Goal: Book appointment/travel/reservation

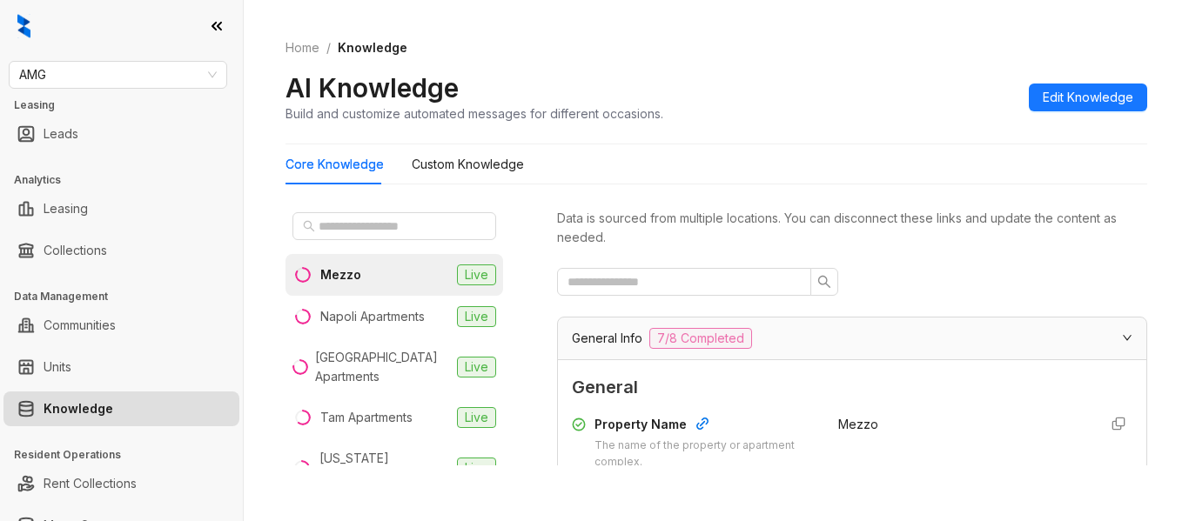
click at [853, 62] on div "Home / Knowledge AI Knowledge Build and customize automated messages for differ…" at bounding box center [716, 80] width 862 height 127
click at [144, 81] on span "AMG" at bounding box center [118, 75] width 198 height 26
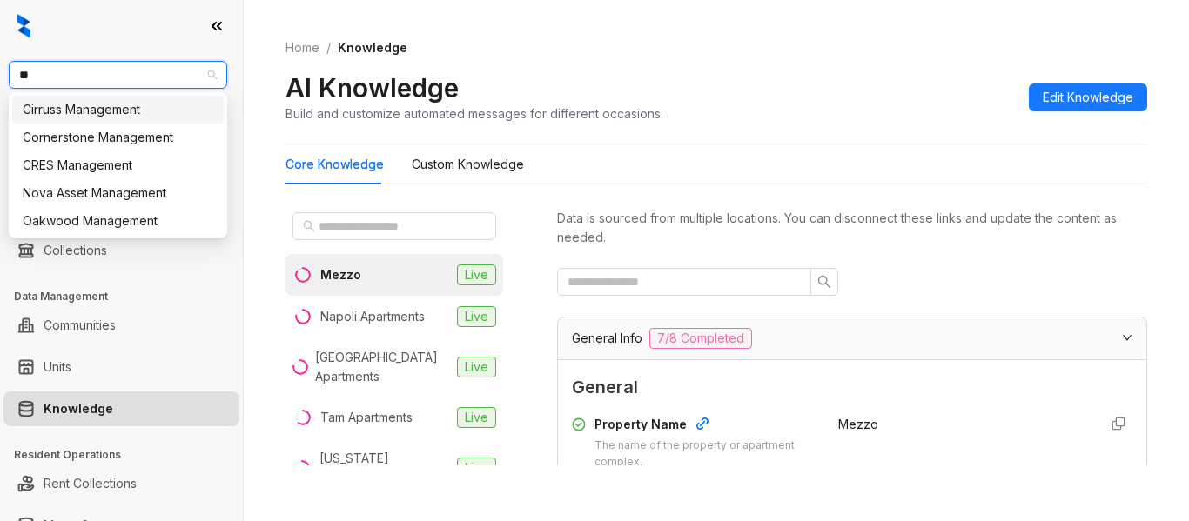
type input "***"
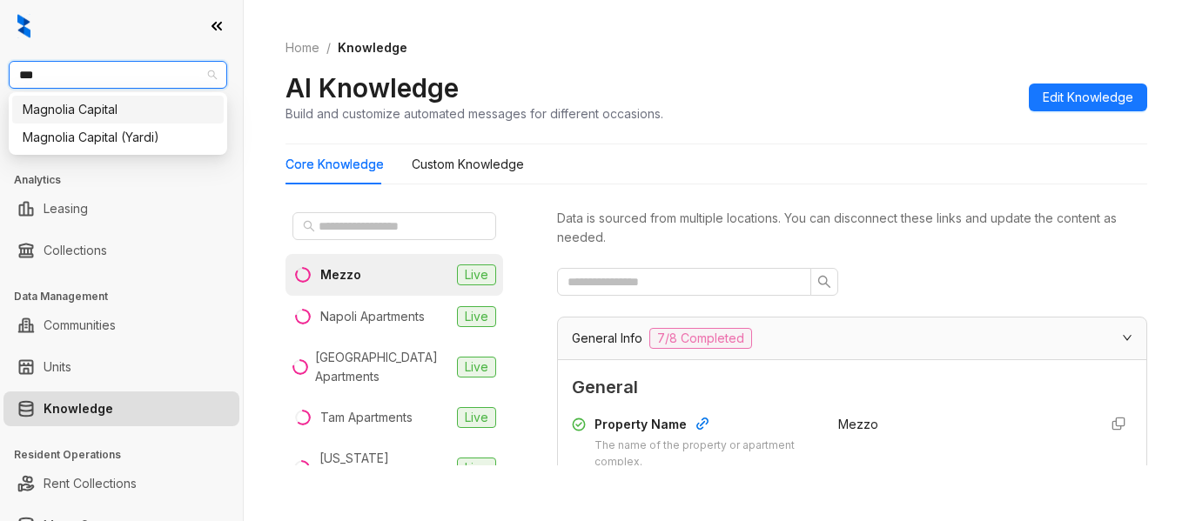
click at [144, 119] on div "Magnolia Capital" at bounding box center [117, 110] width 211 height 28
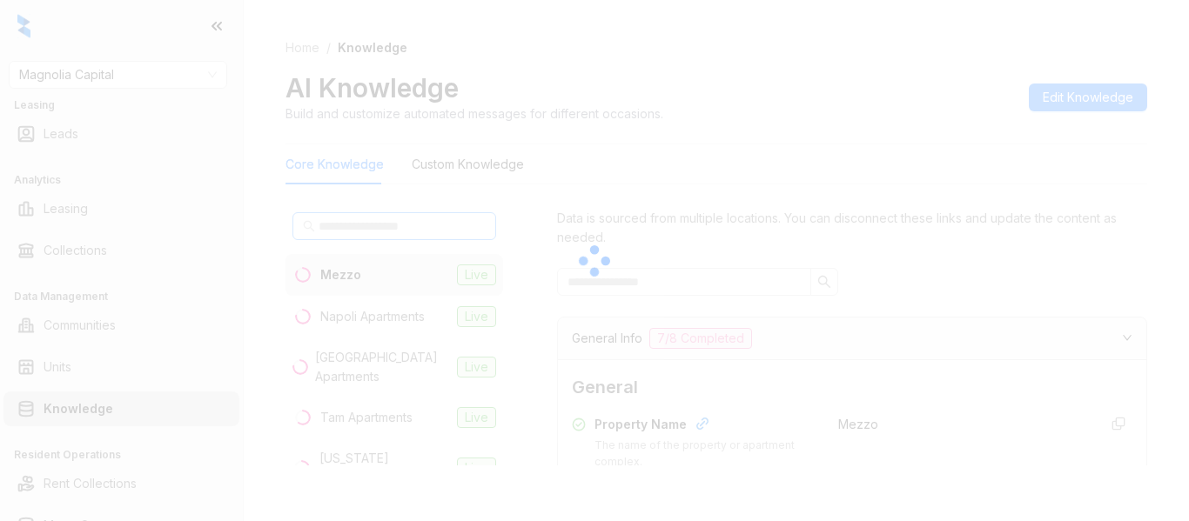
click at [315, 236] on div at bounding box center [594, 260] width 1189 height 521
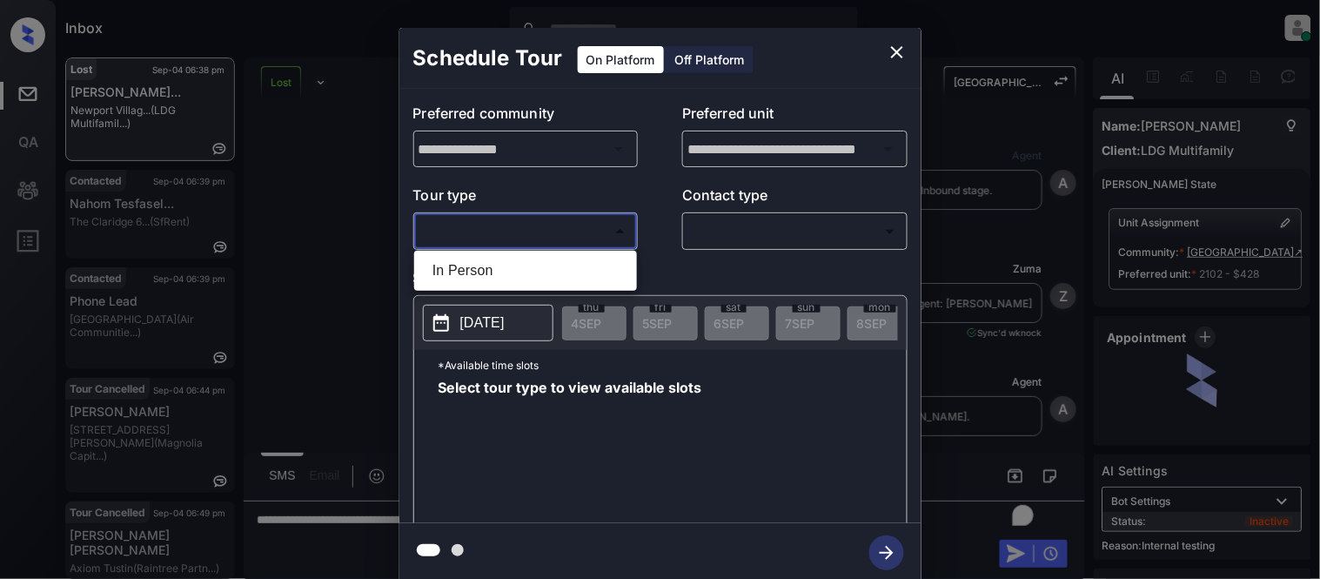
scroll to position [9681, 0]
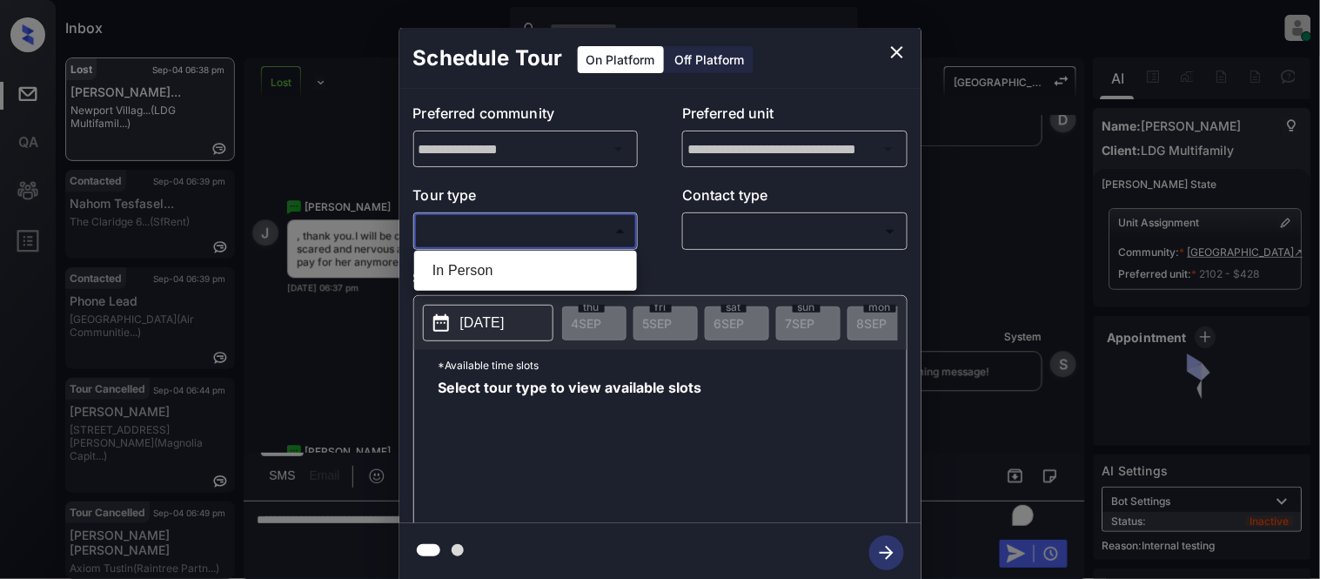
click at [453, 257] on li "In Person" at bounding box center [526, 270] width 214 height 31
type input "********"
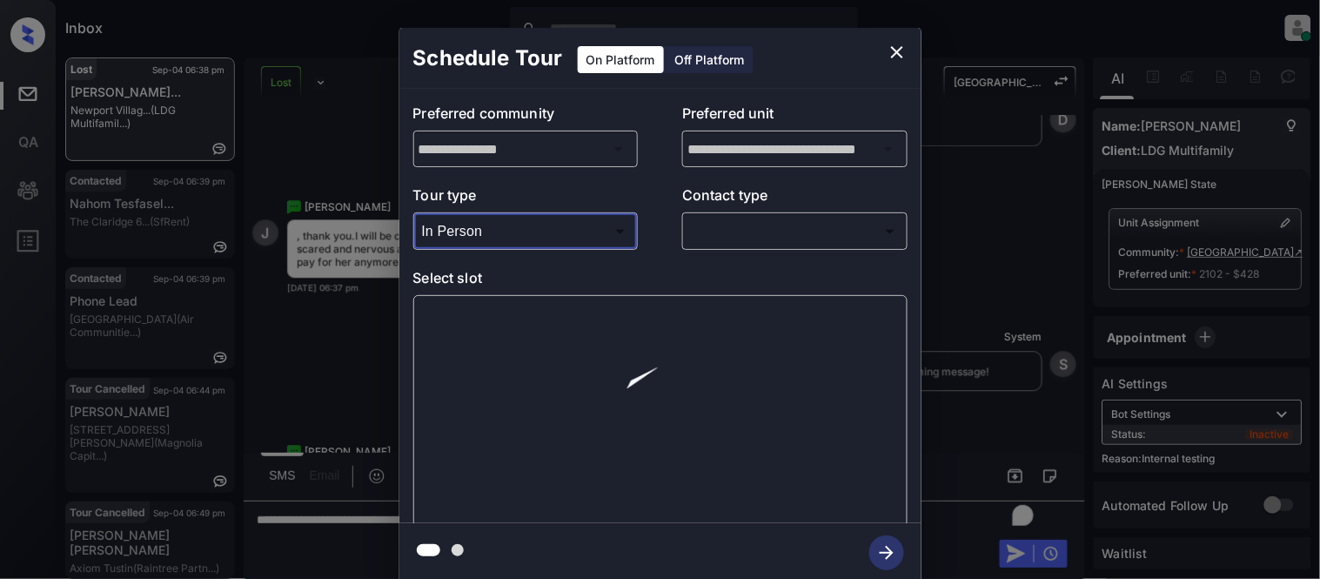
click at [740, 226] on body "Inbox Kristina Cataag Online Set yourself offline Set yourself on break Profile…" at bounding box center [660, 289] width 1320 height 579
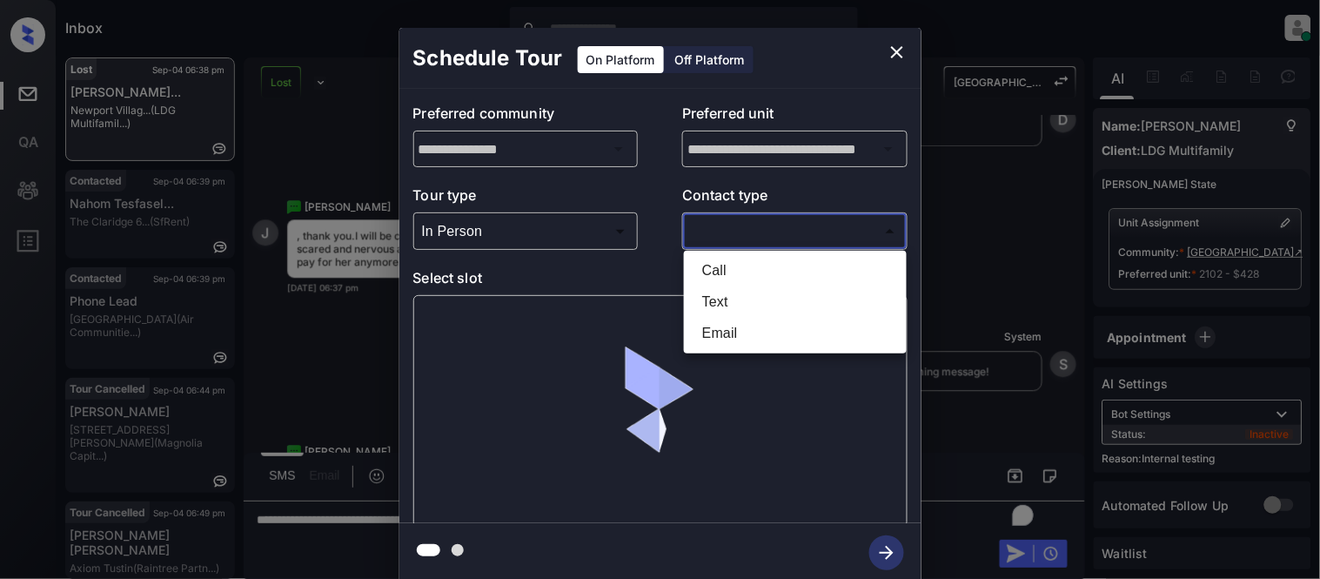
click at [694, 296] on li "Text" at bounding box center [795, 301] width 214 height 31
type input "****"
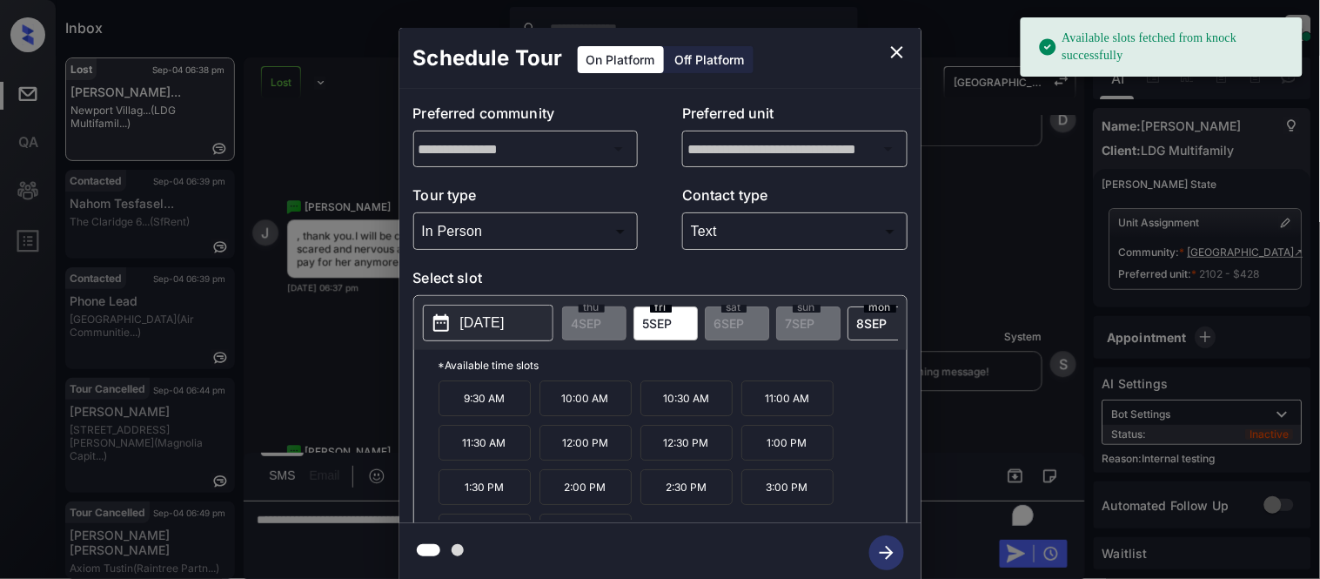
click at [457, 331] on button "2025-09-05" at bounding box center [488, 323] width 131 height 37
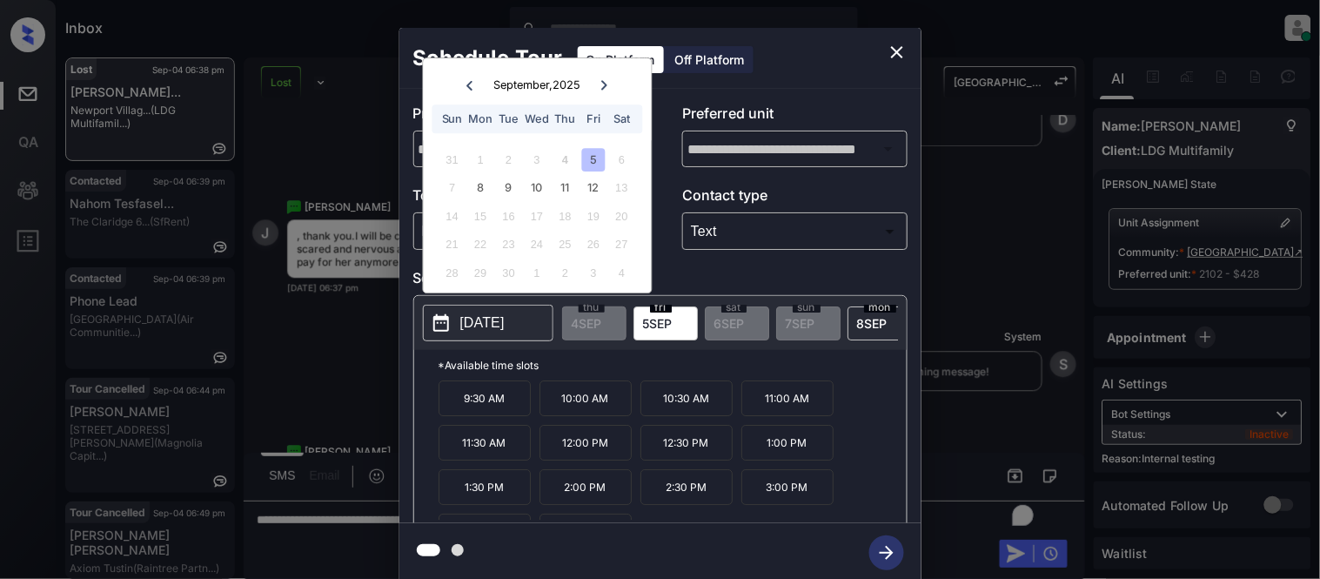
click at [592, 162] on div "5" at bounding box center [593, 159] width 23 height 23
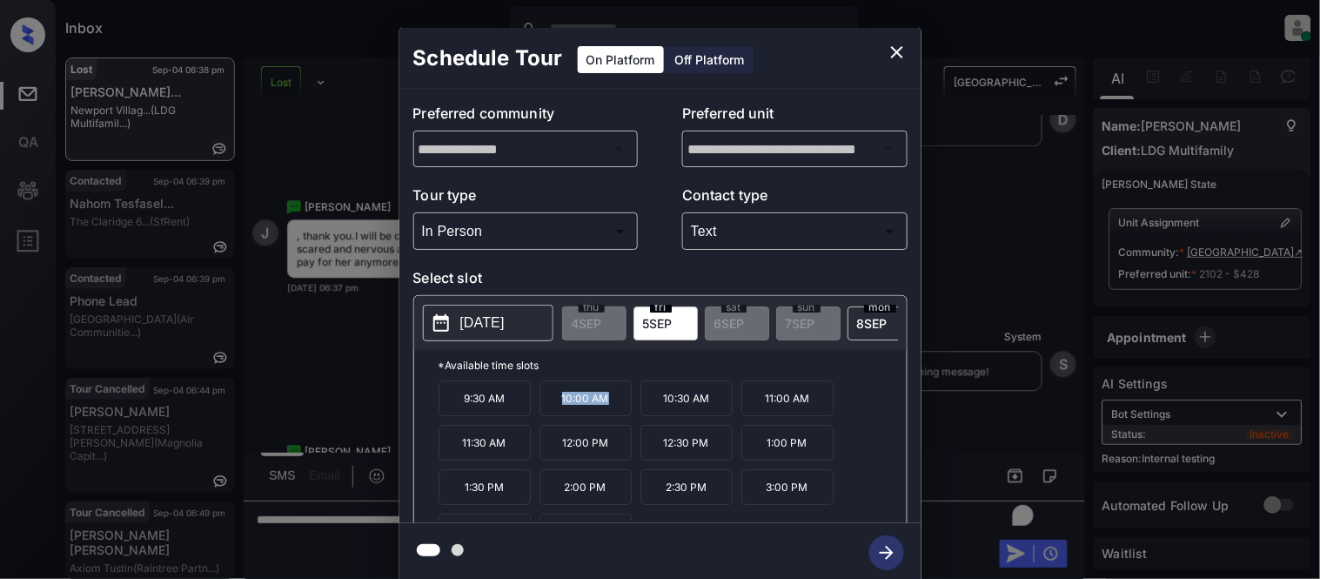
drag, startPoint x: 554, startPoint y: 405, endPoint x: 621, endPoint y: 406, distance: 66.2
click at [621, 406] on p "10:00 AM" at bounding box center [586, 398] width 92 height 36
copy p "10:00 AM"
click at [316, 515] on div "**********" at bounding box center [660, 305] width 1320 height 610
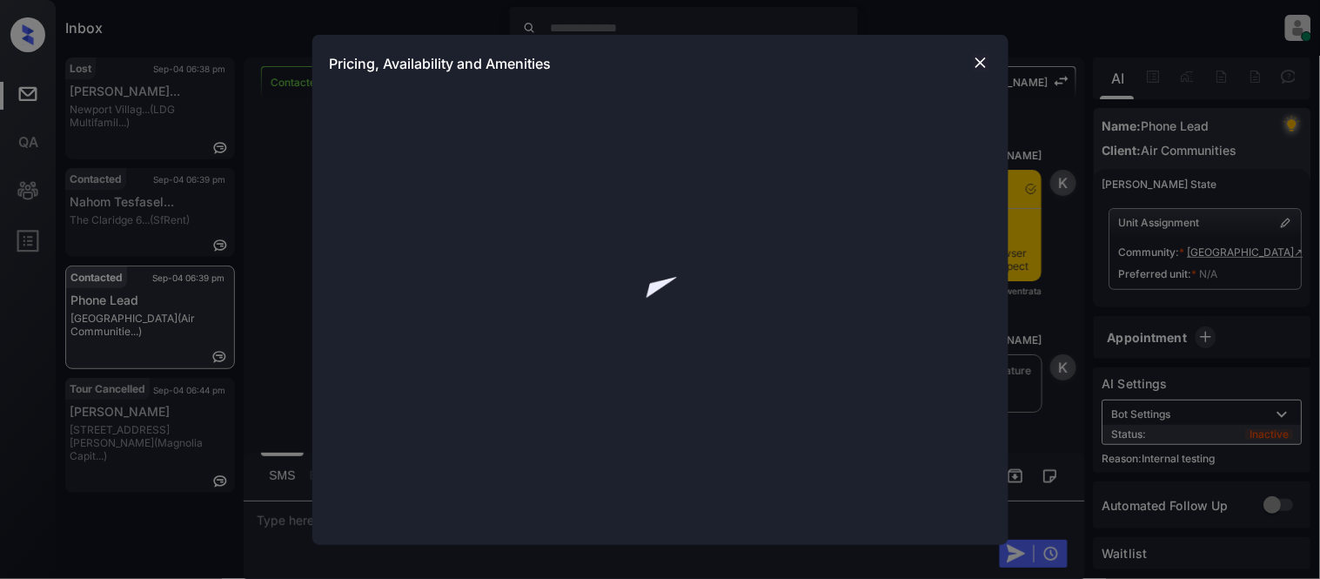
scroll to position [1865, 0]
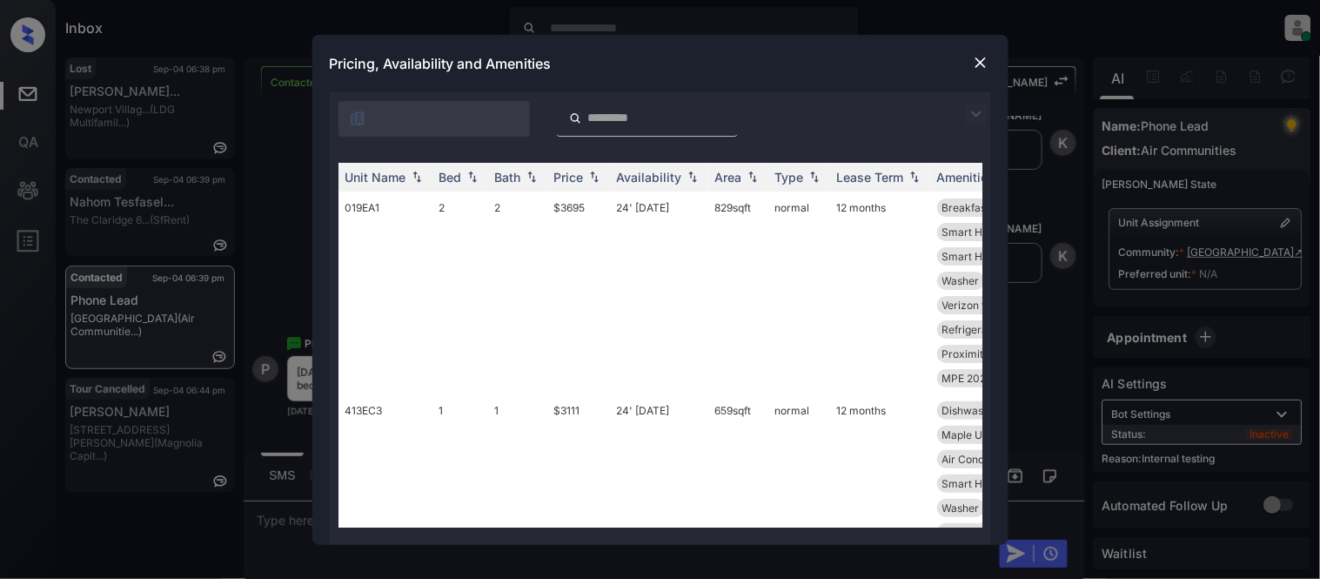
click at [976, 100] on div at bounding box center [660, 114] width 661 height 44
click at [377, 142] on div "**********" at bounding box center [660, 318] width 661 height 453
click at [969, 114] on img at bounding box center [976, 114] width 21 height 21
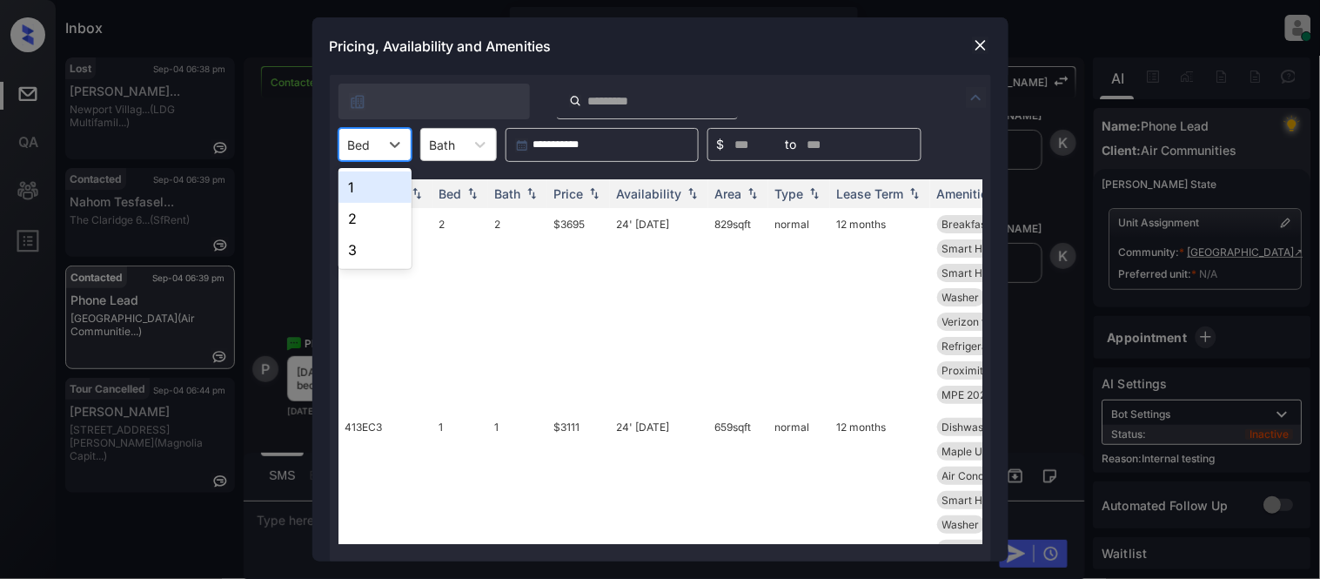
click at [403, 140] on icon at bounding box center [394, 144] width 17 height 17
click at [366, 186] on div "1" at bounding box center [375, 186] width 73 height 31
click at [554, 196] on div "Price" at bounding box center [569, 193] width 30 height 15
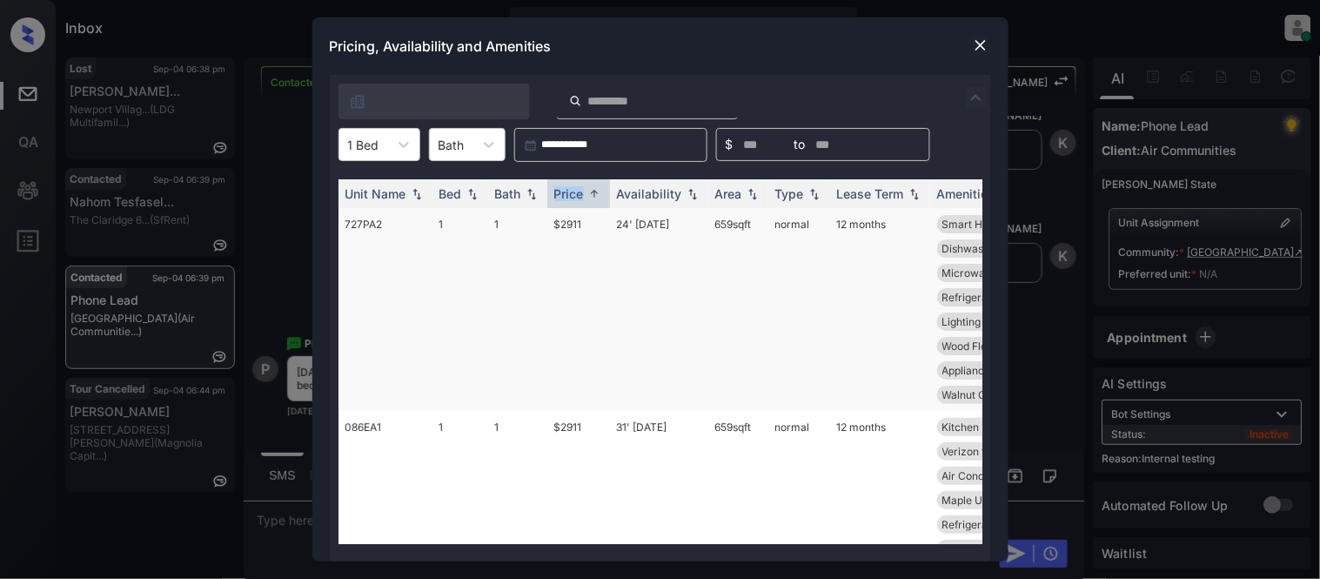
click at [564, 223] on td "$2911" at bounding box center [578, 309] width 63 height 203
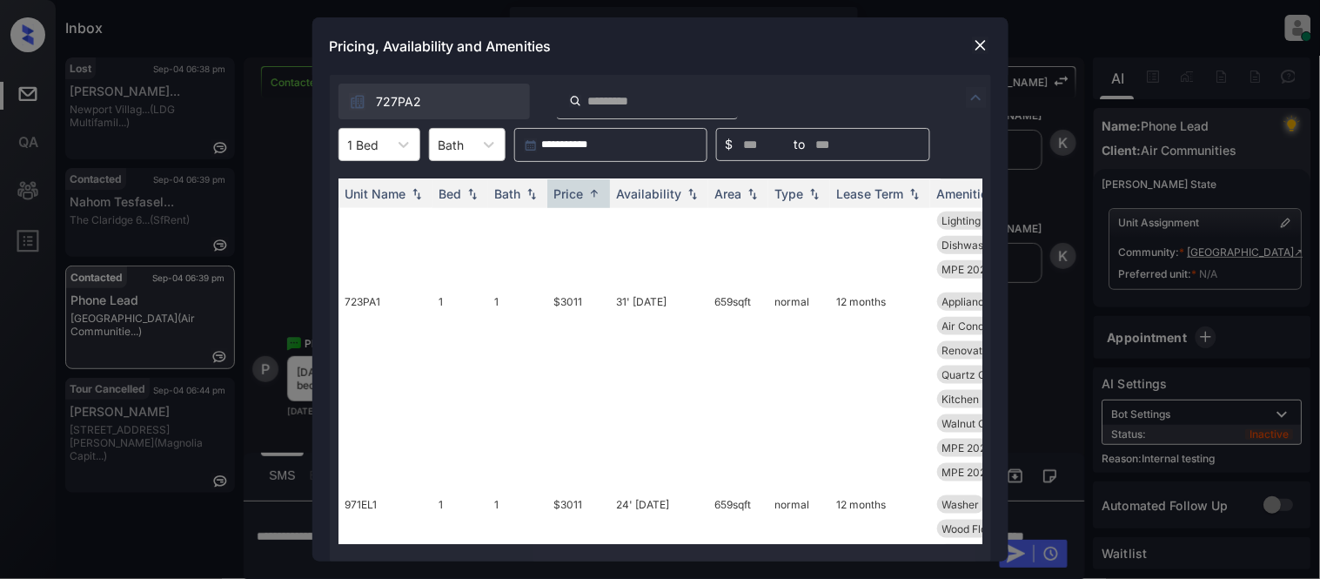
scroll to position [483, 0]
click at [972, 42] on img at bounding box center [980, 45] width 17 height 17
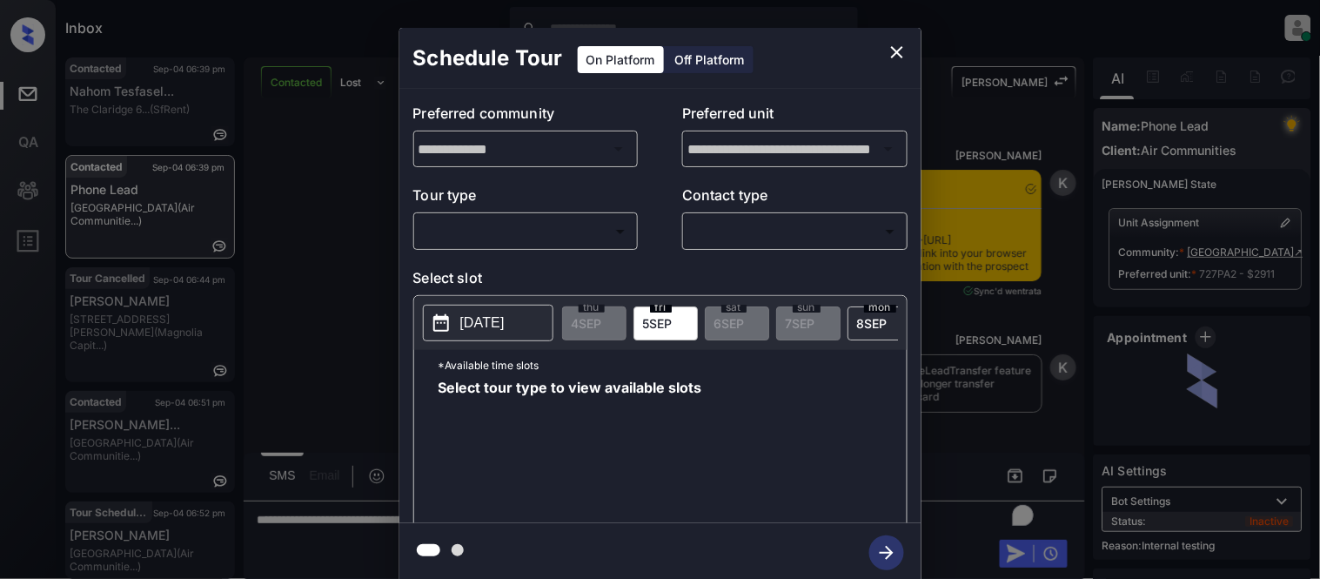
click at [553, 238] on body "Inbox Kristina Cataag Online Set yourself offline Set yourself on break Profile…" at bounding box center [660, 289] width 1320 height 579
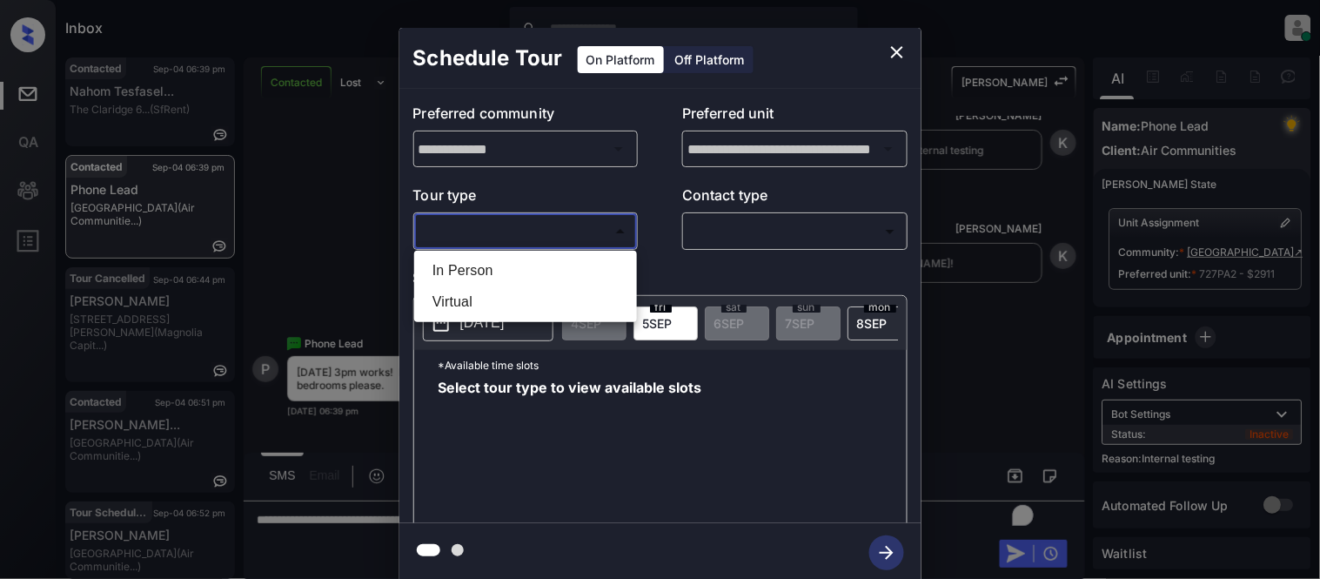
click at [542, 258] on li "In Person" at bounding box center [526, 270] width 214 height 31
type input "********"
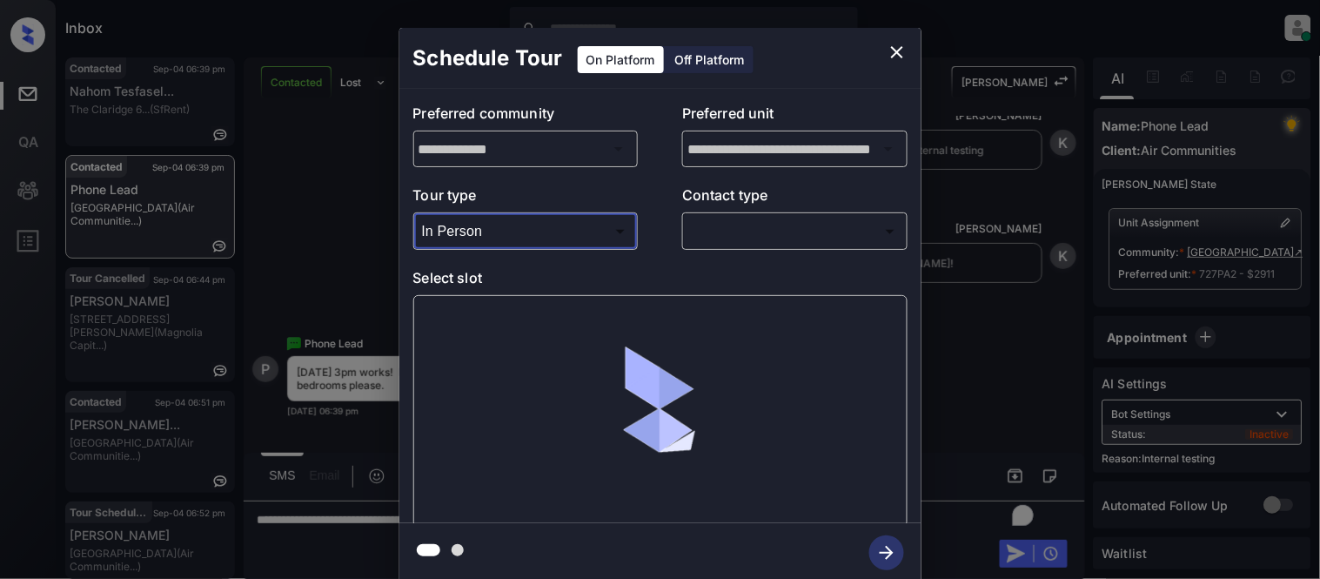
click at [735, 253] on div "**********" at bounding box center [660, 306] width 522 height 434
click at [735, 241] on body "Inbox Kristina Cataag Online Set yourself offline Set yourself on break Profile…" at bounding box center [660, 289] width 1320 height 579
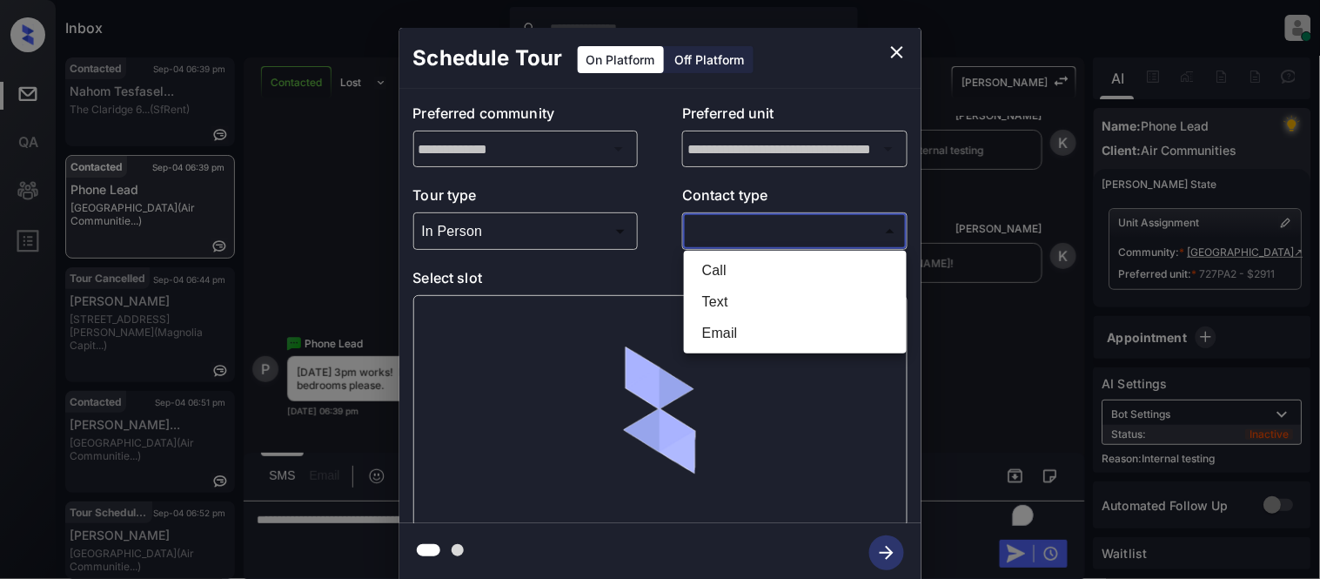
click at [712, 299] on li "Text" at bounding box center [795, 301] width 214 height 31
type input "****"
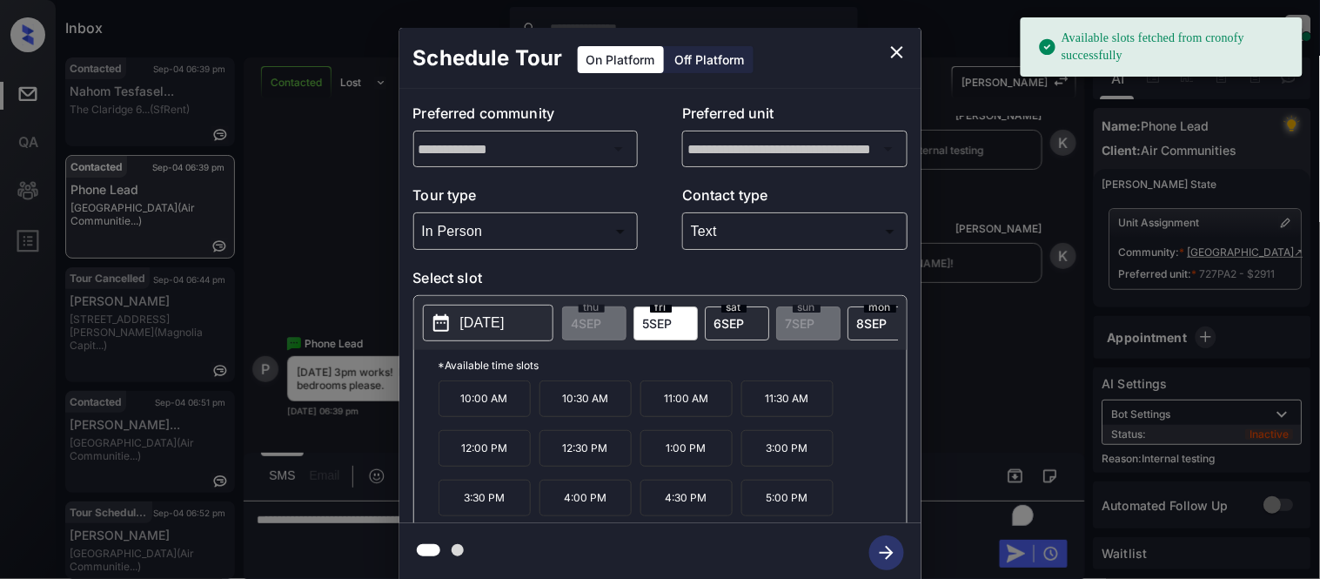
click at [489, 334] on button "2025-09-05" at bounding box center [488, 323] width 131 height 37
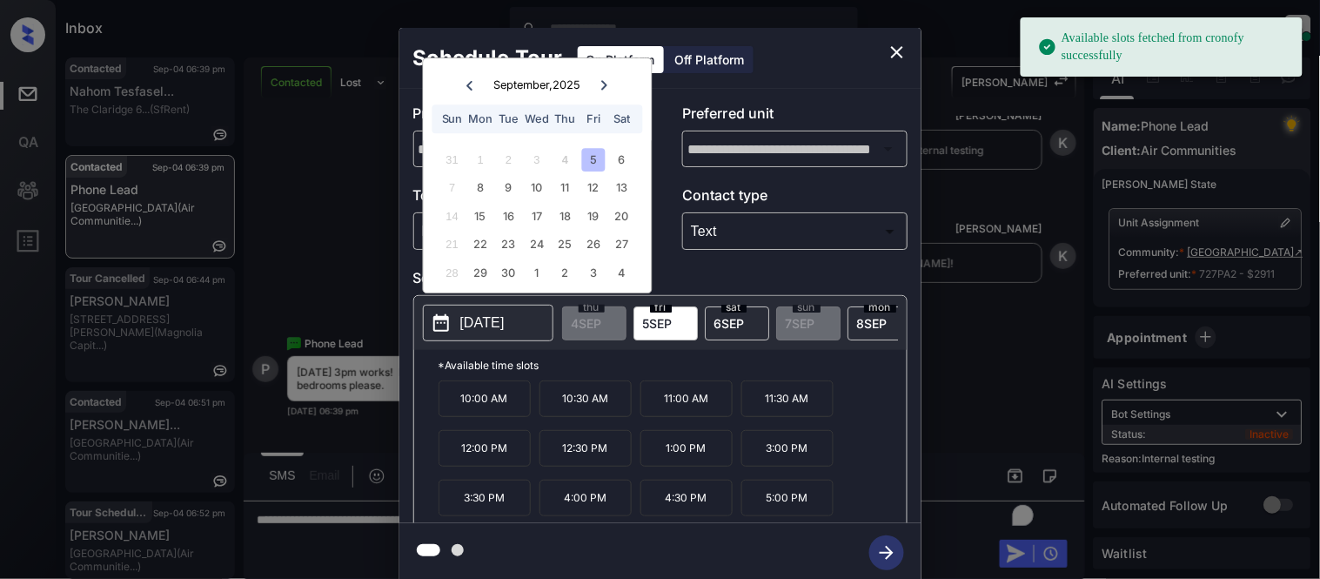
click at [734, 326] on span "6 SEP" at bounding box center [730, 323] width 30 height 15
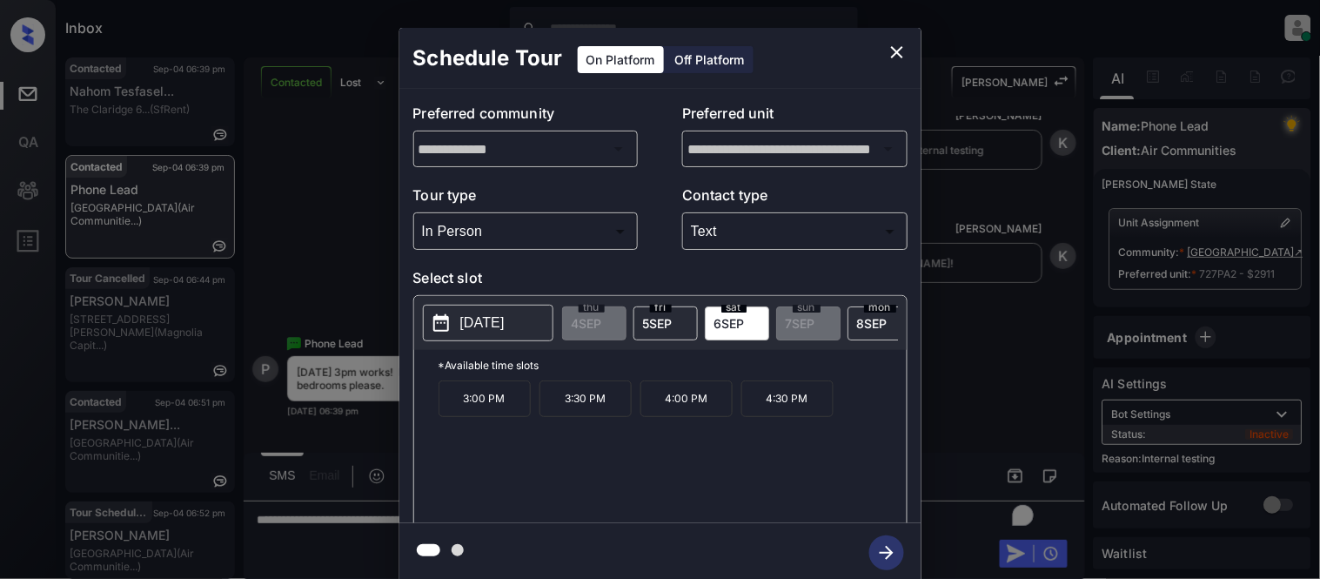
click at [475, 415] on p "3:00 PM" at bounding box center [485, 398] width 92 height 37
click at [866, 554] on button "button" at bounding box center [887, 552] width 56 height 45
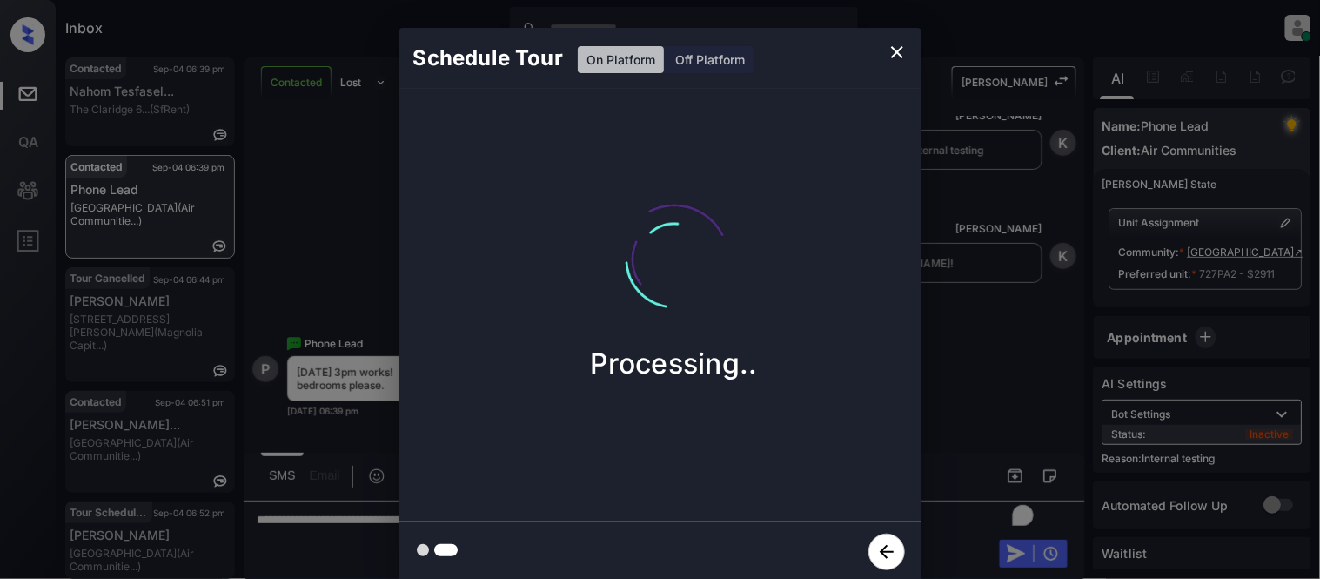
click at [969, 426] on div "Schedule Tour On Platform Off Platform Processing.." at bounding box center [660, 305] width 1320 height 610
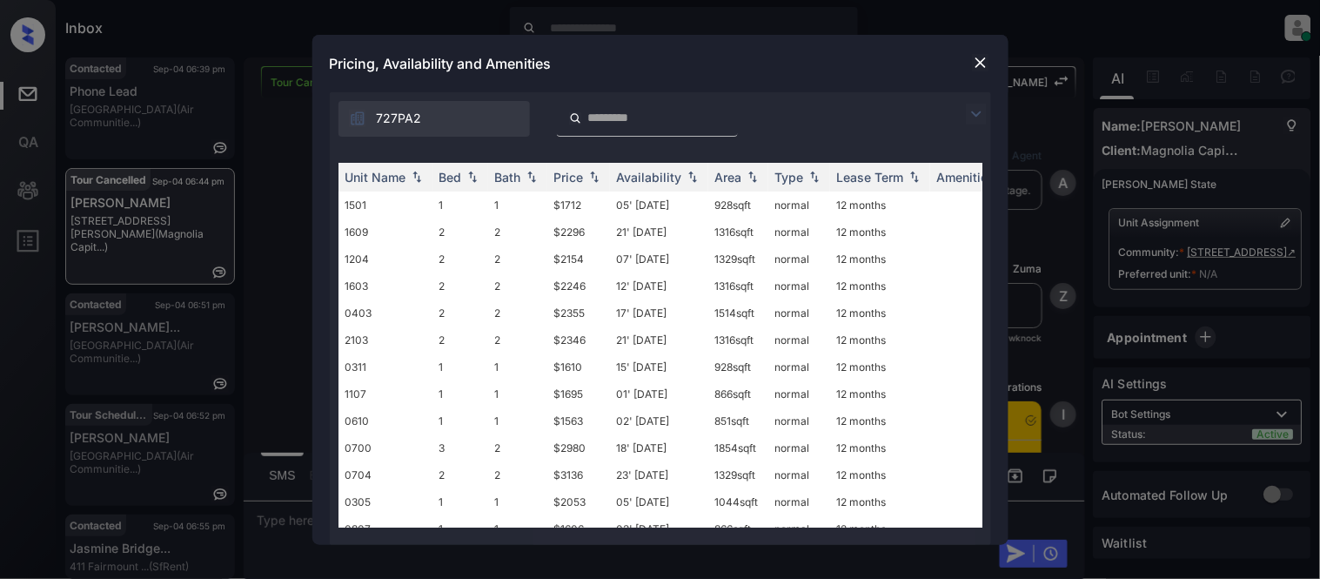
click at [970, 115] on img at bounding box center [976, 114] width 21 height 21
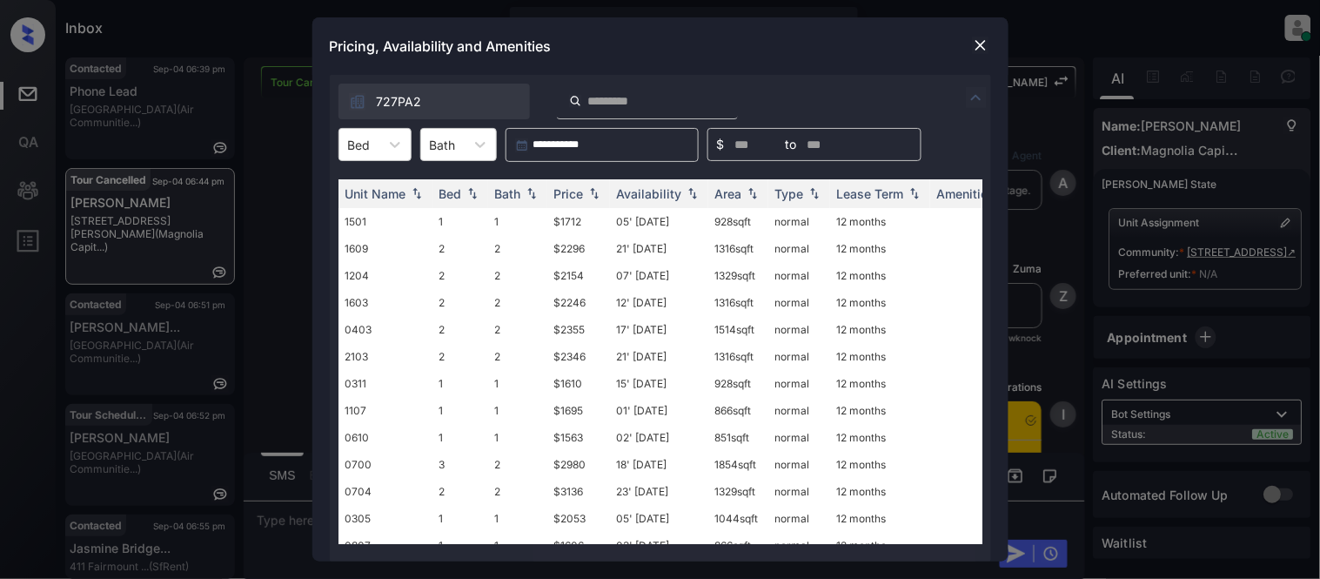
scroll to position [2330, 0]
click at [375, 144] on div "Bed" at bounding box center [359, 144] width 40 height 25
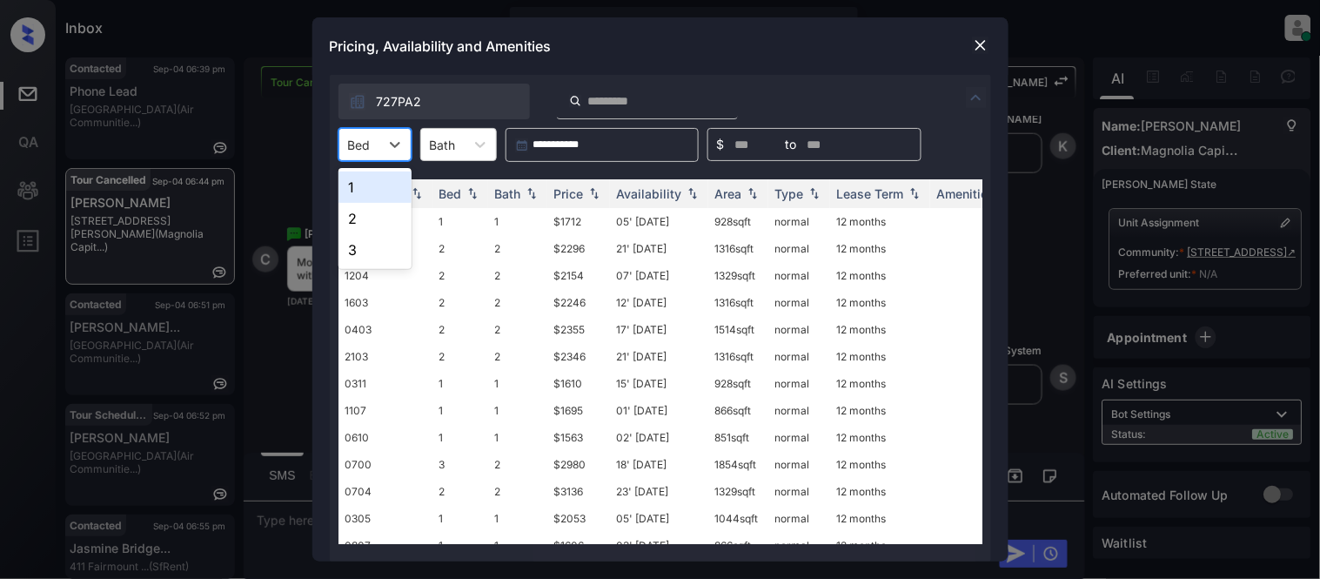
click at [370, 184] on div "1" at bounding box center [375, 186] width 73 height 31
click at [413, 151] on div at bounding box center [403, 144] width 31 height 31
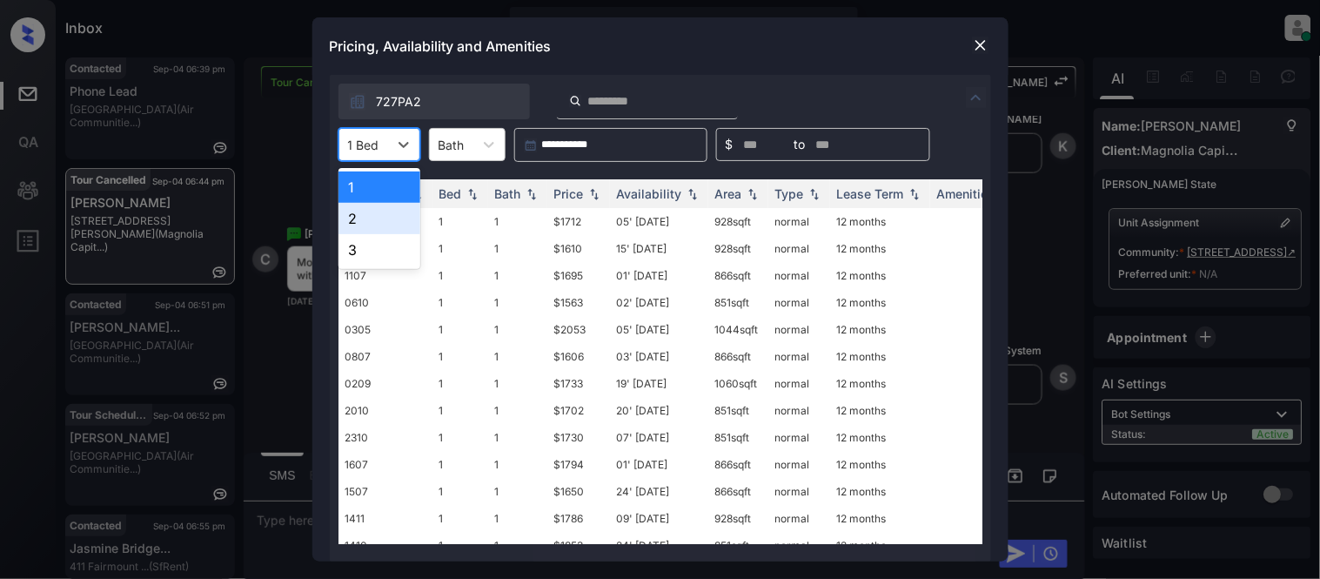
click at [364, 224] on div "2" at bounding box center [380, 218] width 82 height 31
click at [579, 187] on div "Price" at bounding box center [569, 193] width 30 height 15
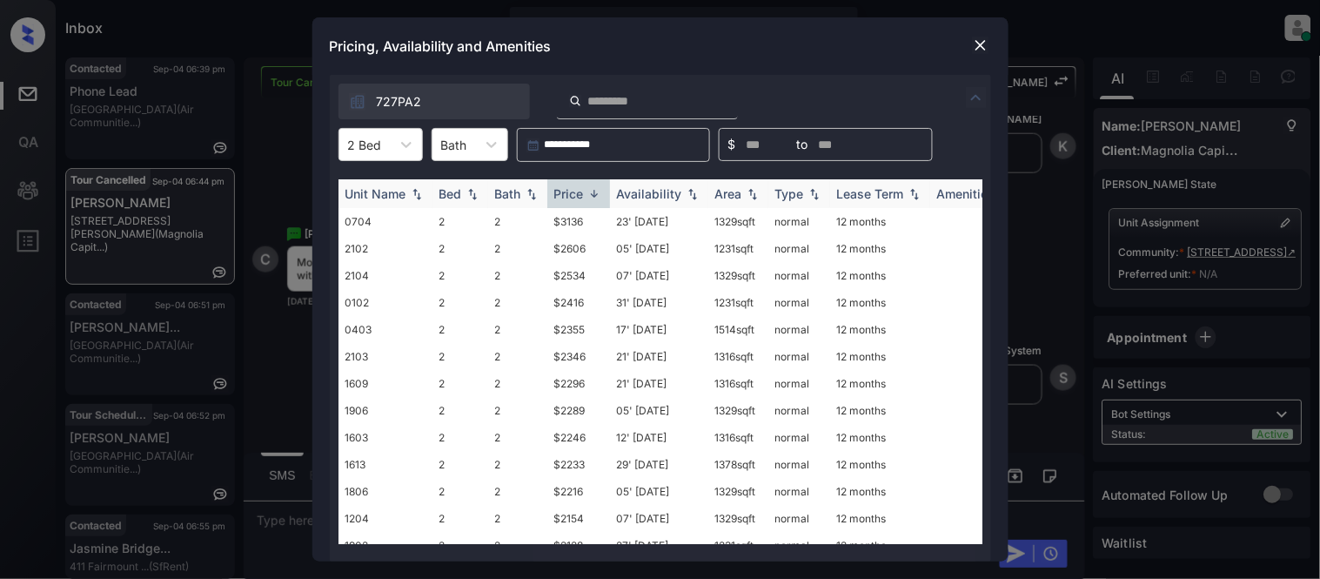
click at [579, 187] on div "Price" at bounding box center [569, 193] width 30 height 15
click at [571, 219] on td "$2128" at bounding box center [578, 221] width 63 height 27
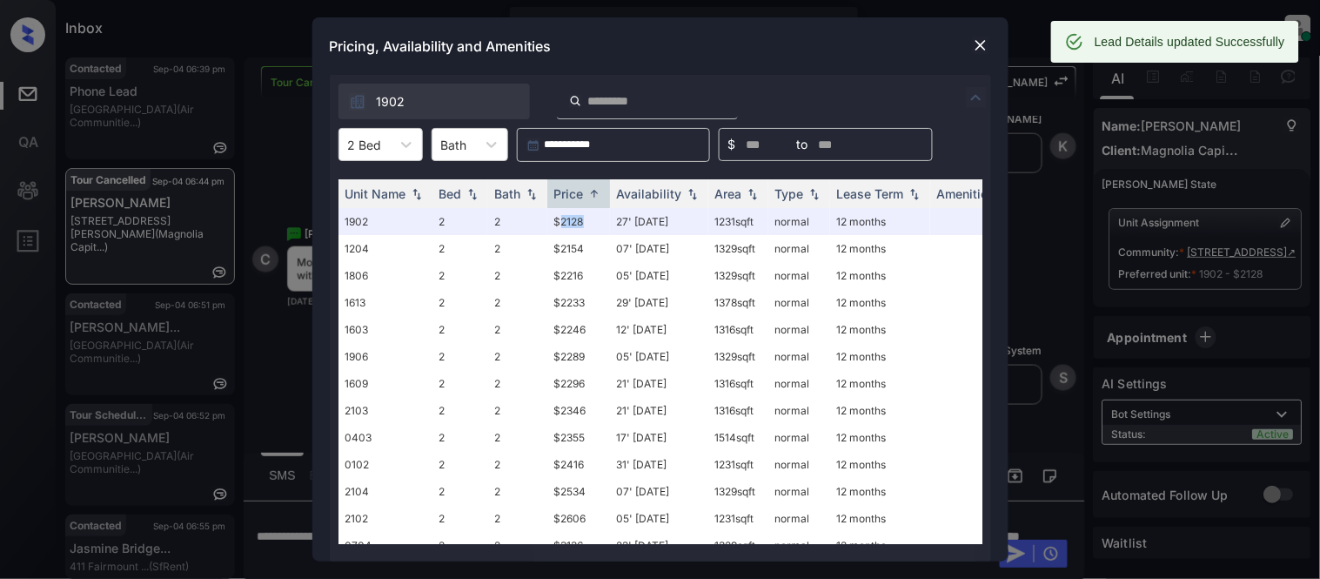
click at [979, 52] on img at bounding box center [980, 45] width 17 height 17
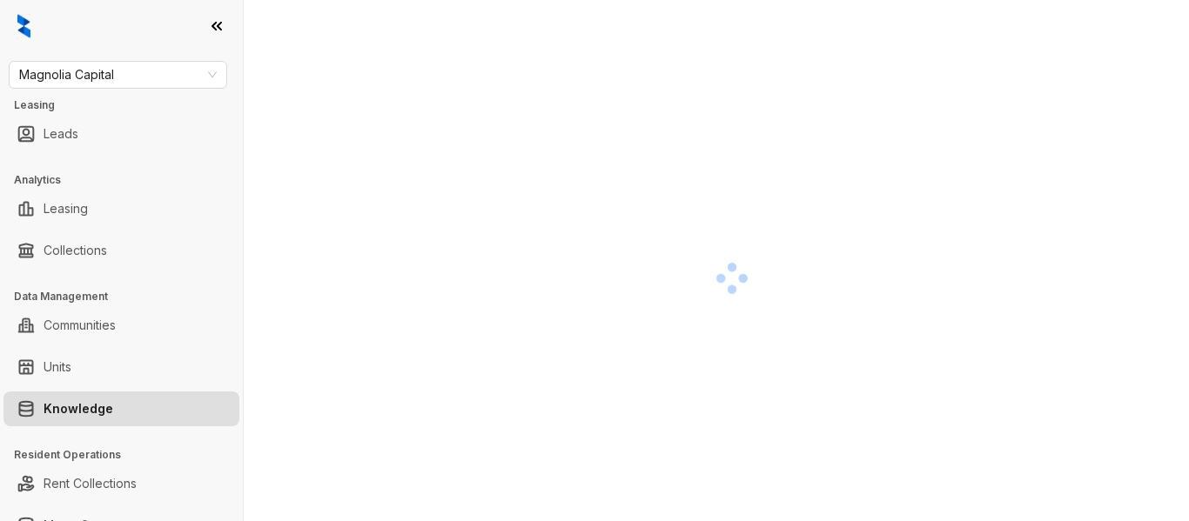
click at [654, 102] on div at bounding box center [731, 277] width 893 height 521
click at [475, 201] on div at bounding box center [731, 277] width 893 height 521
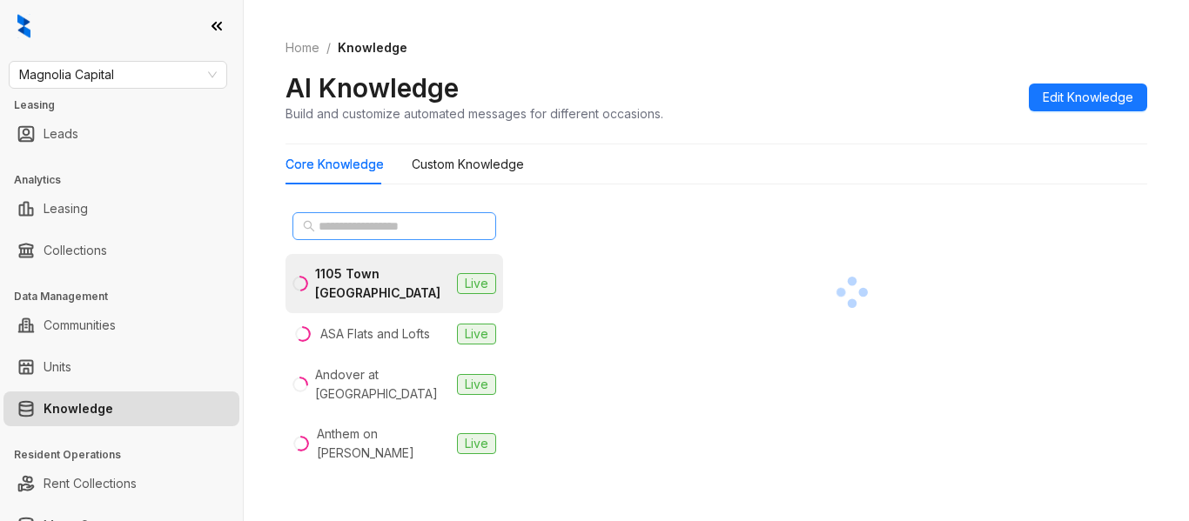
click at [359, 238] on span at bounding box center [394, 226] width 204 height 28
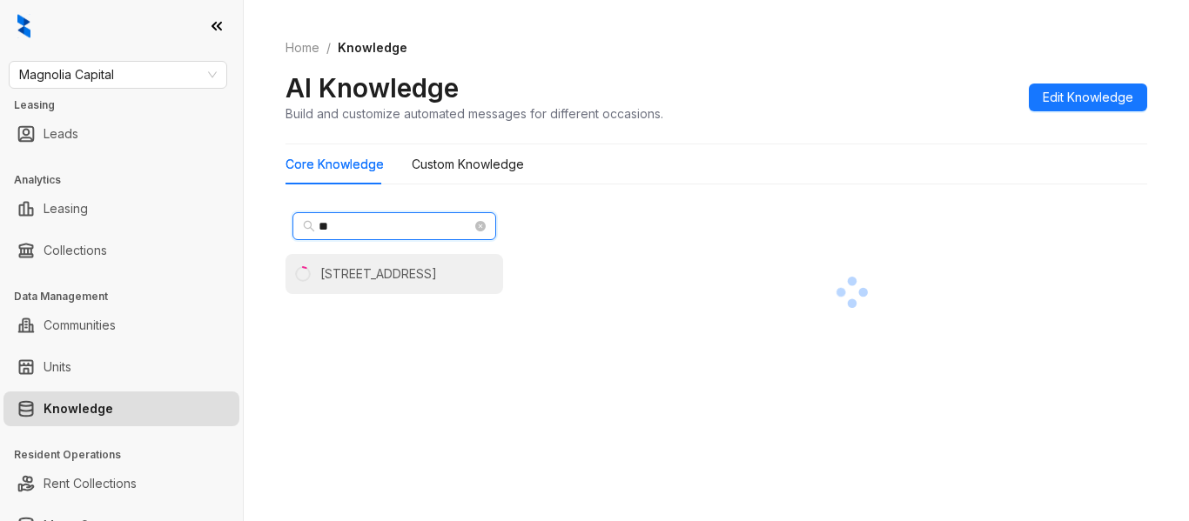
type input "**"
click at [340, 276] on div "[STREET_ADDRESS]" at bounding box center [378, 274] width 117 height 19
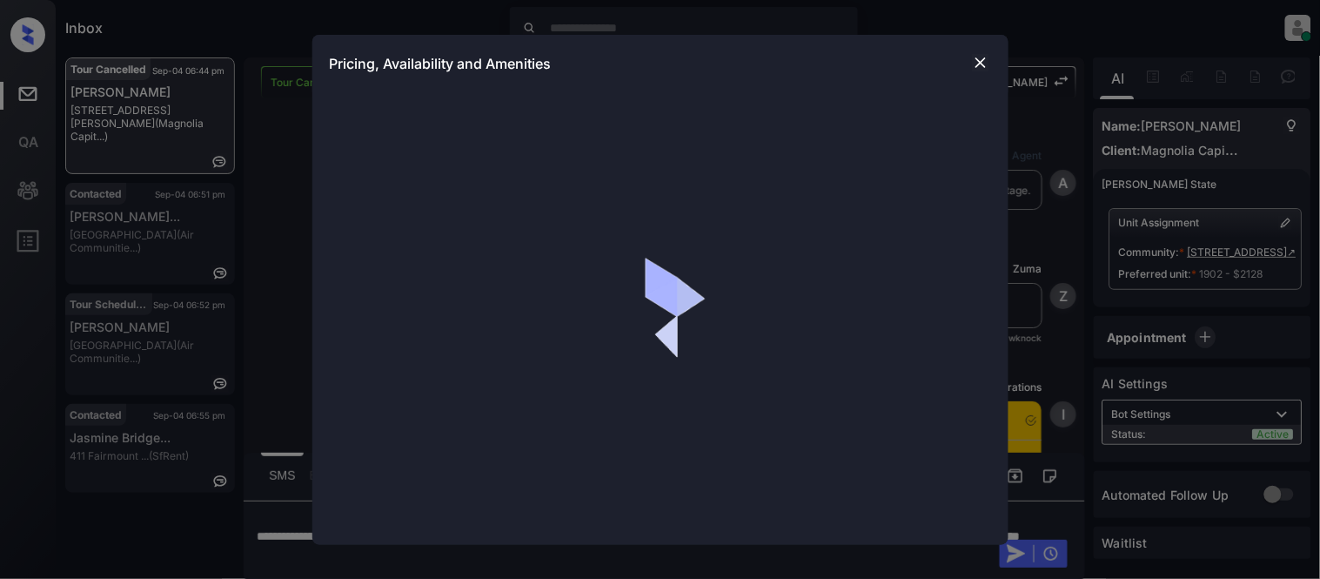
scroll to position [2347, 0]
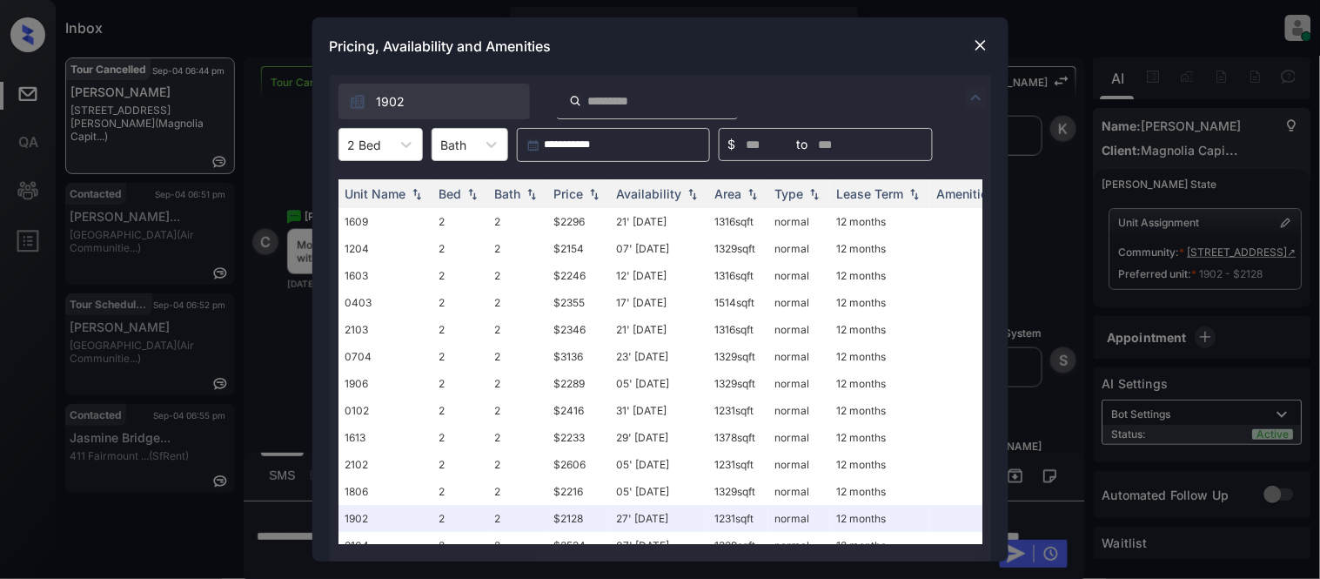
click at [984, 40] on img at bounding box center [980, 45] width 17 height 17
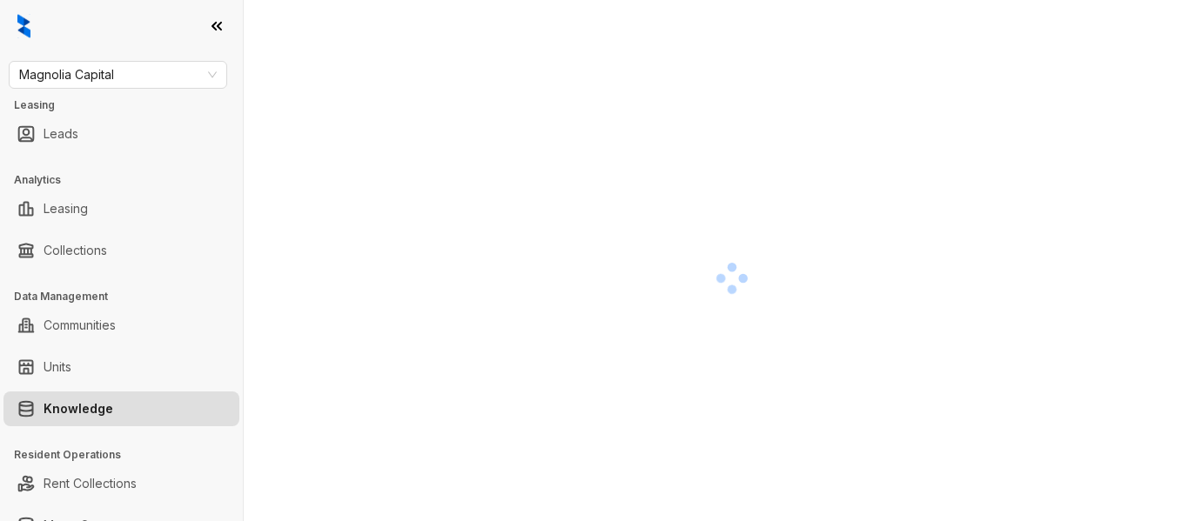
click at [446, 126] on div at bounding box center [731, 277] width 893 height 521
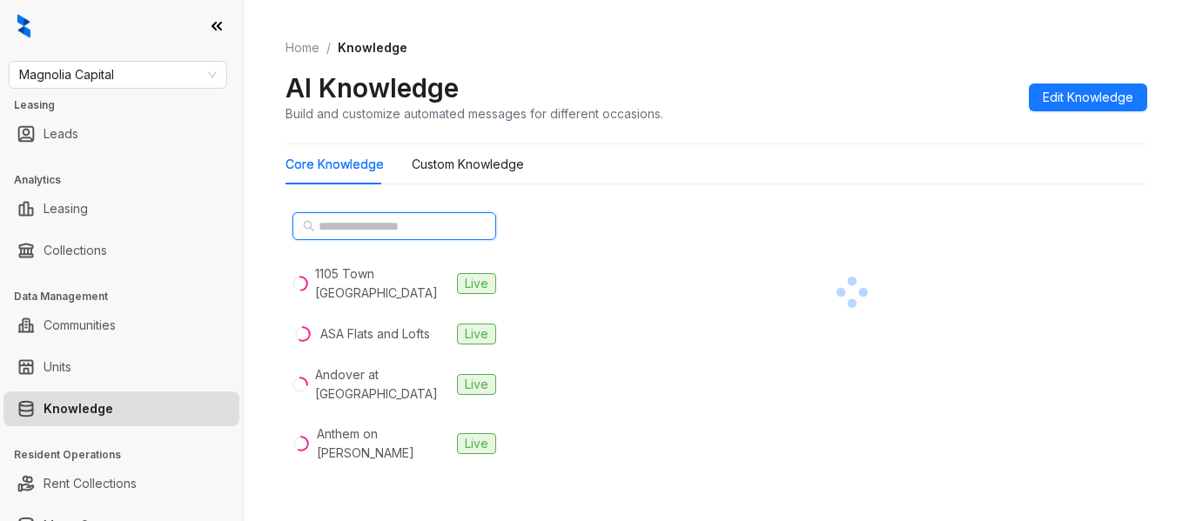
click at [352, 228] on input "text" at bounding box center [395, 226] width 153 height 19
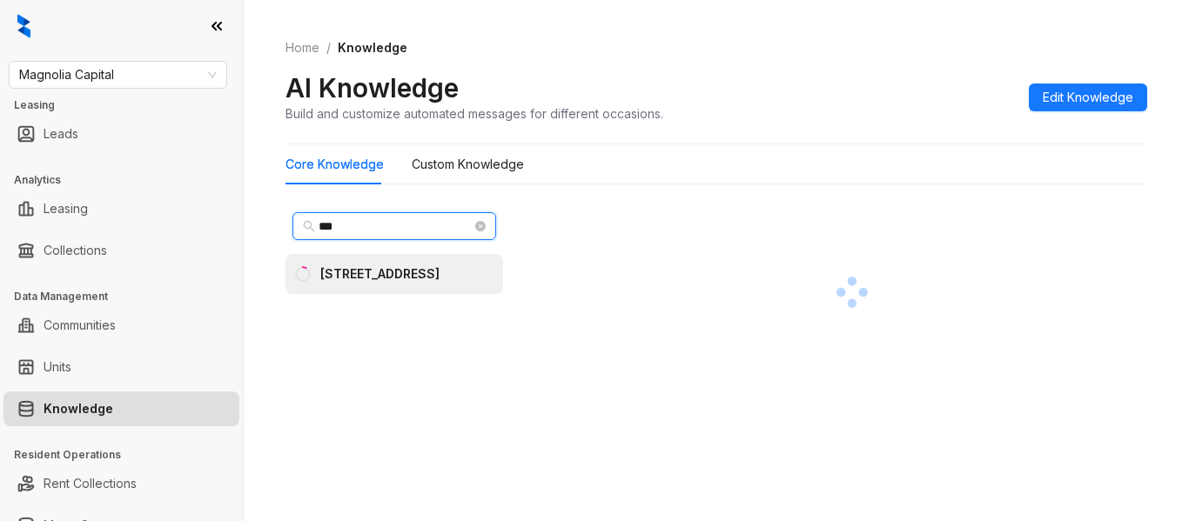
type input "***"
click at [341, 267] on div "[STREET_ADDRESS]" at bounding box center [379, 274] width 119 height 19
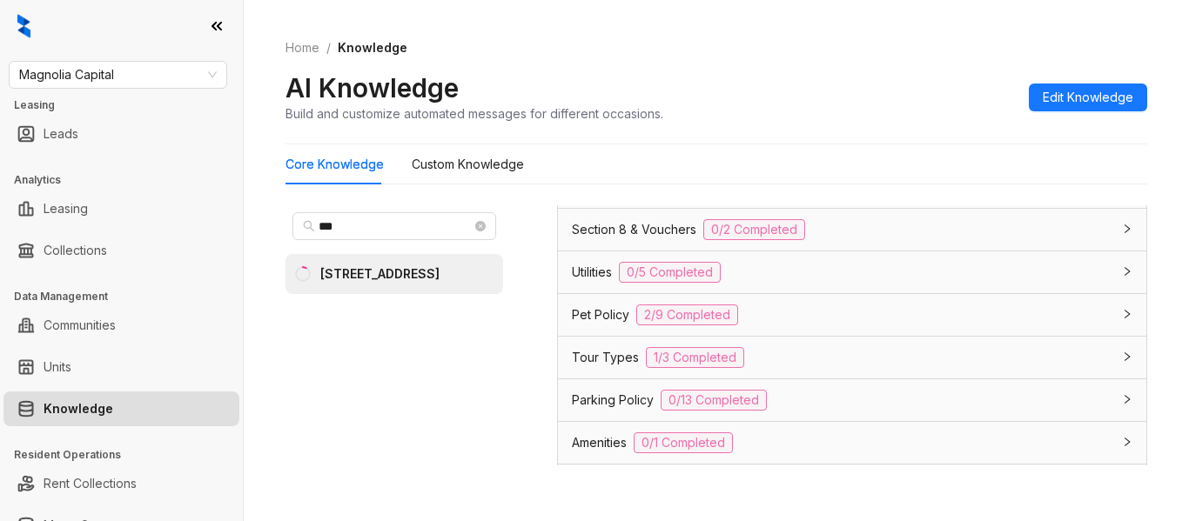
scroll to position [1218, 0]
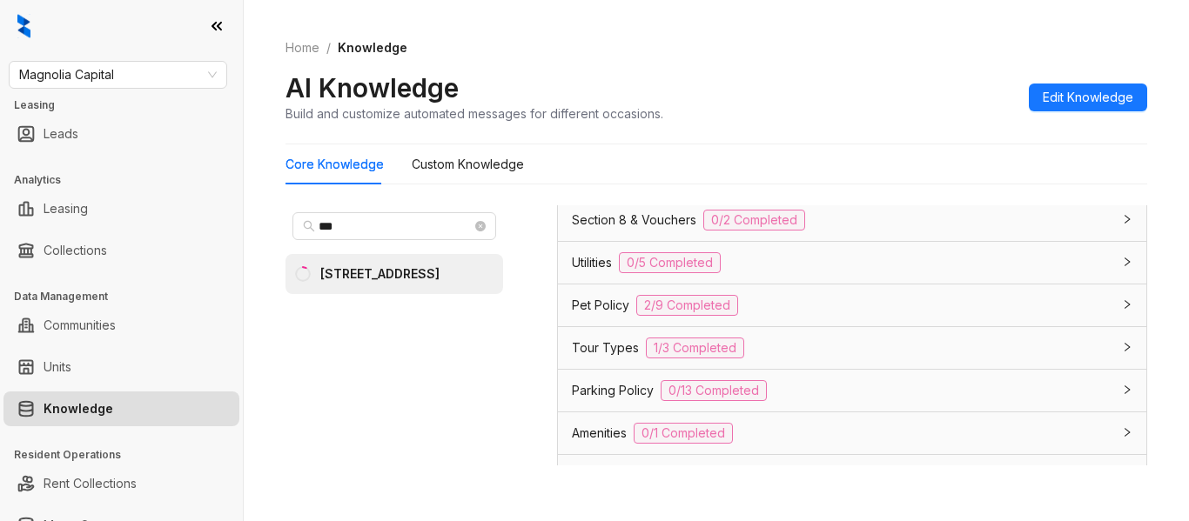
click at [598, 261] on span "Utilities" at bounding box center [592, 262] width 40 height 19
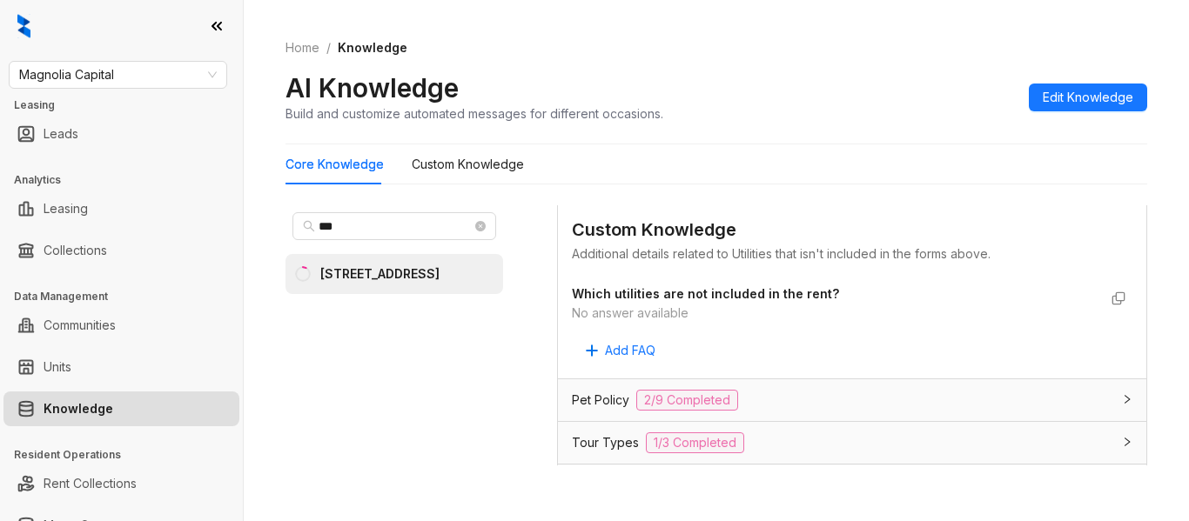
scroll to position [1654, 0]
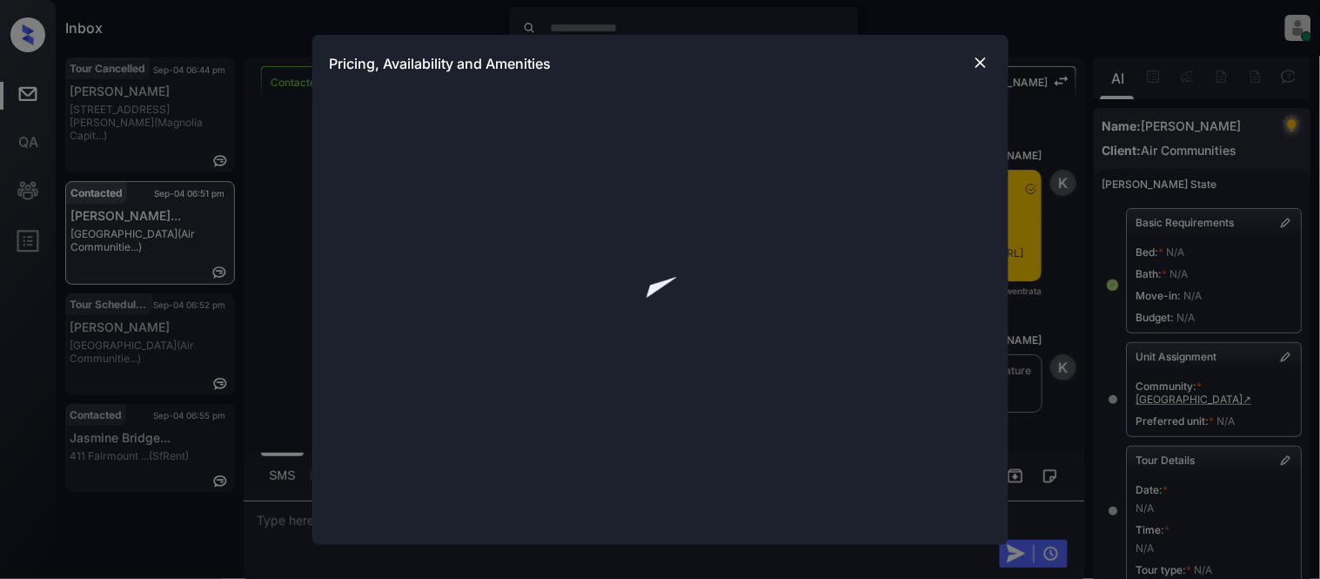
scroll to position [10477, 0]
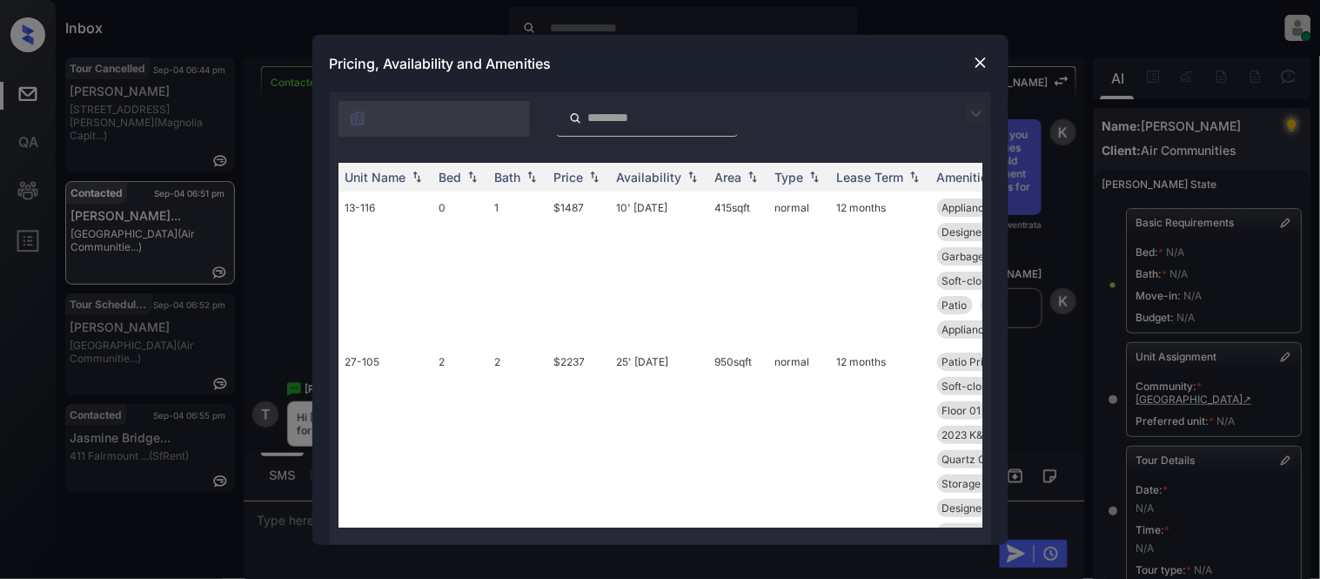
click at [970, 122] on img at bounding box center [976, 114] width 21 height 21
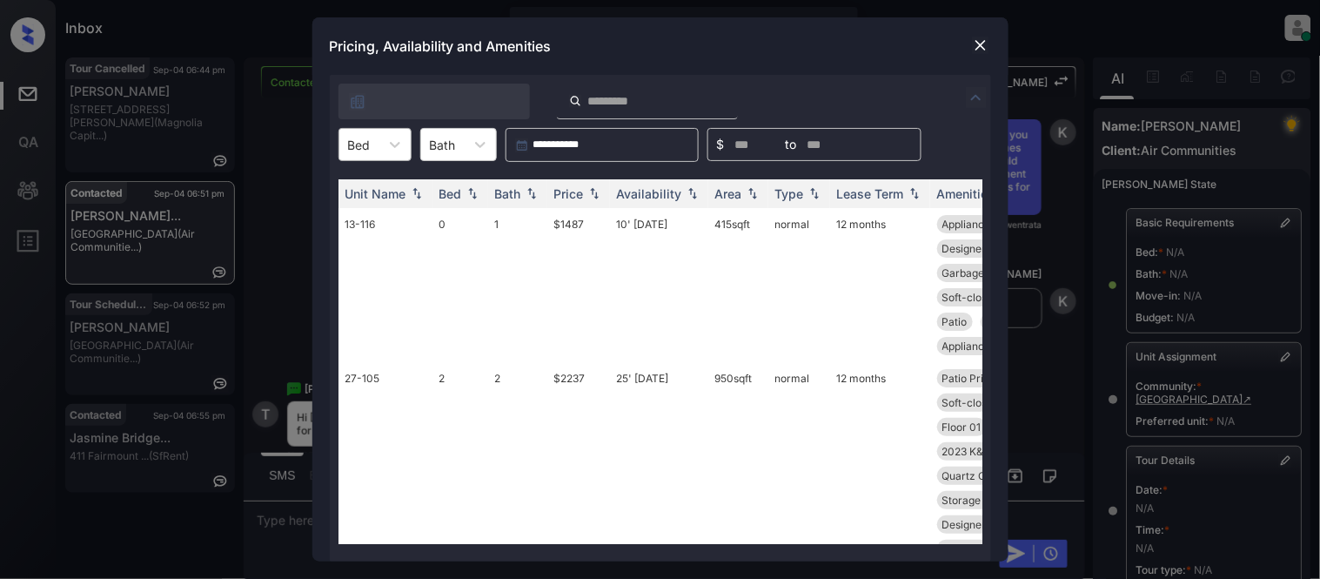
click at [367, 141] on div at bounding box center [359, 145] width 23 height 18
click at [359, 211] on div "2" at bounding box center [375, 218] width 73 height 31
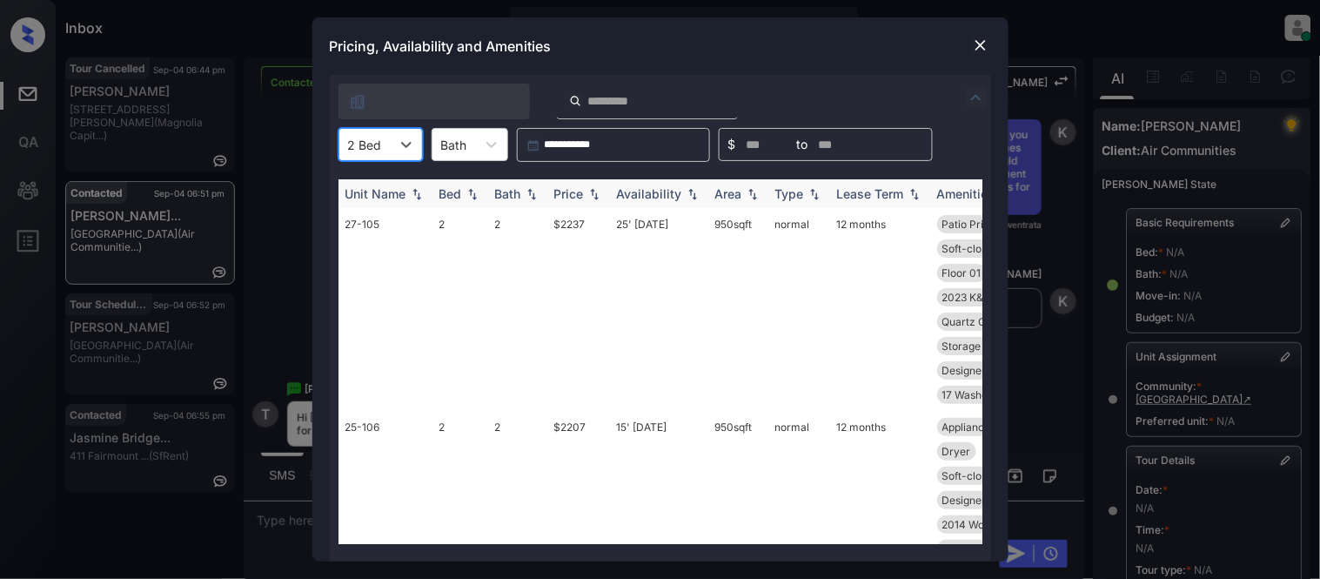
click at [594, 198] on img at bounding box center [594, 194] width 17 height 12
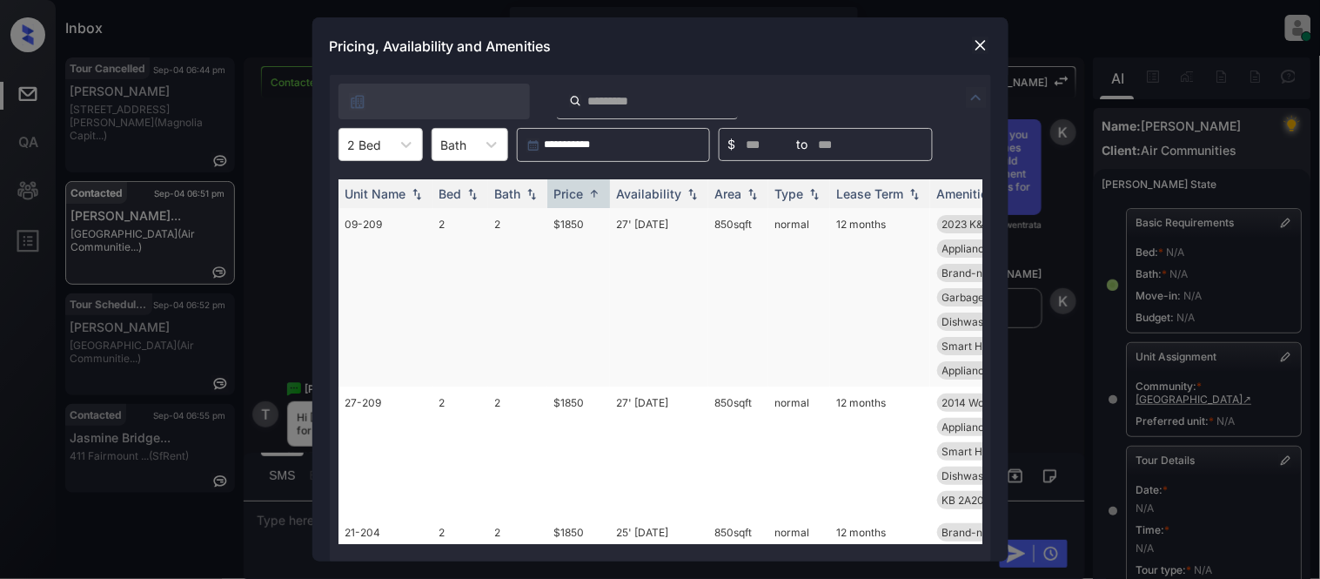
click at [581, 213] on td "$1850" at bounding box center [578, 297] width 63 height 178
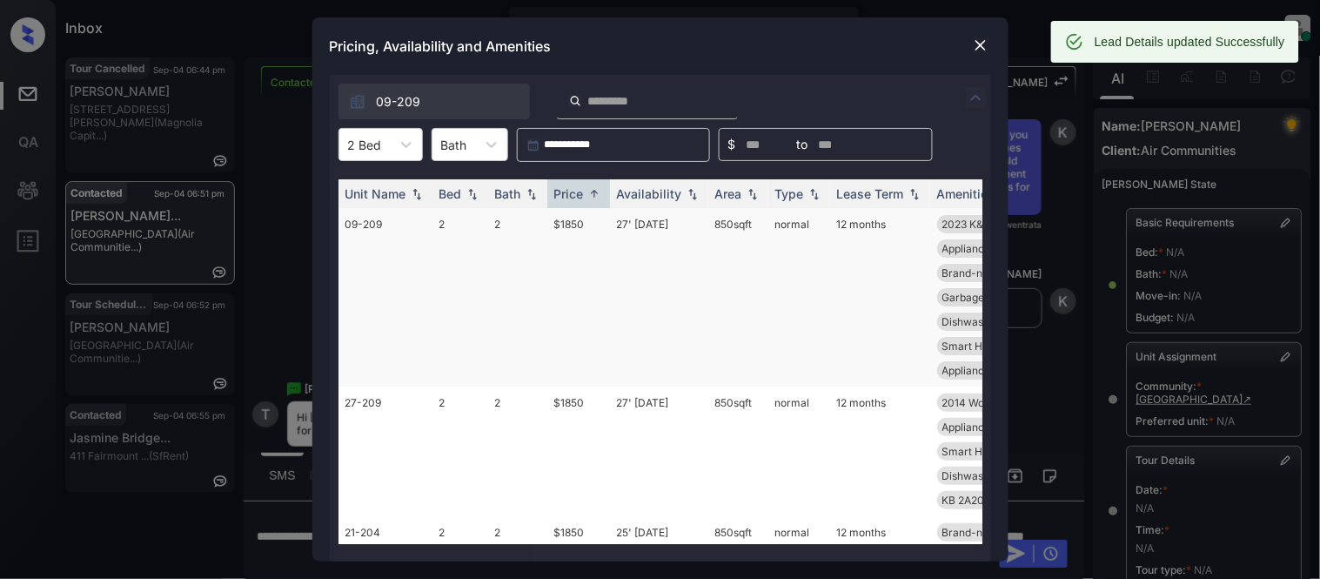
drag, startPoint x: 701, startPoint y: 223, endPoint x: 755, endPoint y: 224, distance: 53.1
click at [755, 224] on tr "09-209 2 2 $1850 27' Jan 25 850 sqft normal 12 months 2023 K&B Balcony Air Cond…" at bounding box center [793, 297] width 909 height 178
copy tr "850 sqft"
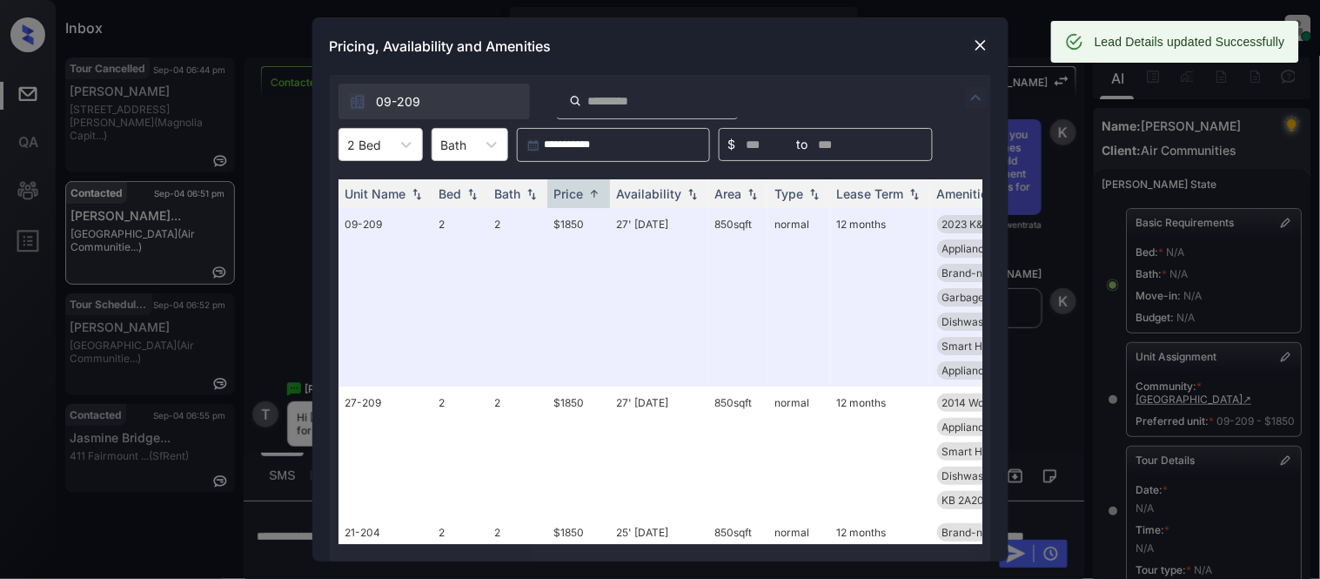
click at [980, 56] on div at bounding box center [980, 45] width 21 height 21
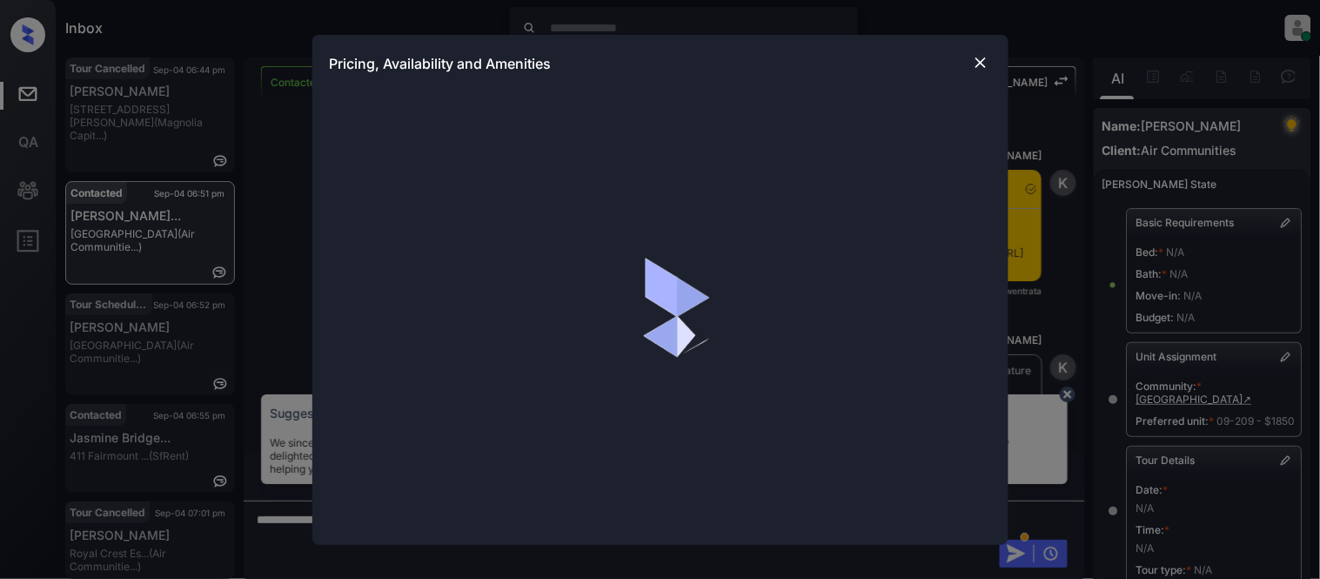
scroll to position [10477, 0]
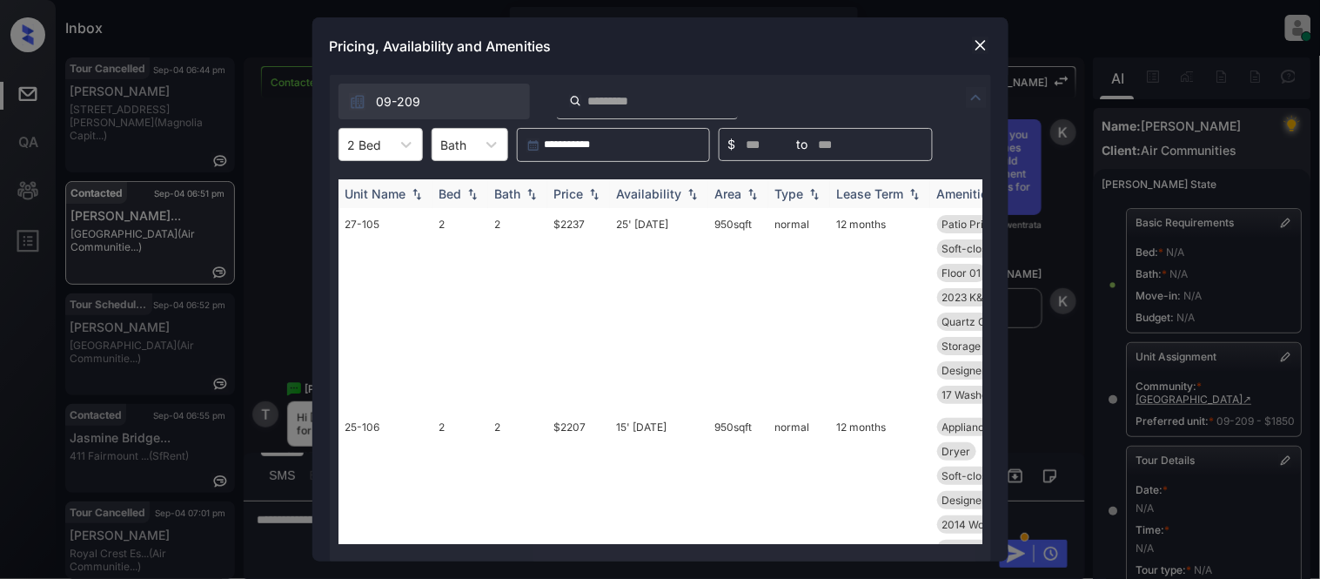
click at [588, 188] on img at bounding box center [594, 194] width 17 height 12
click at [588, 188] on img at bounding box center [594, 193] width 17 height 13
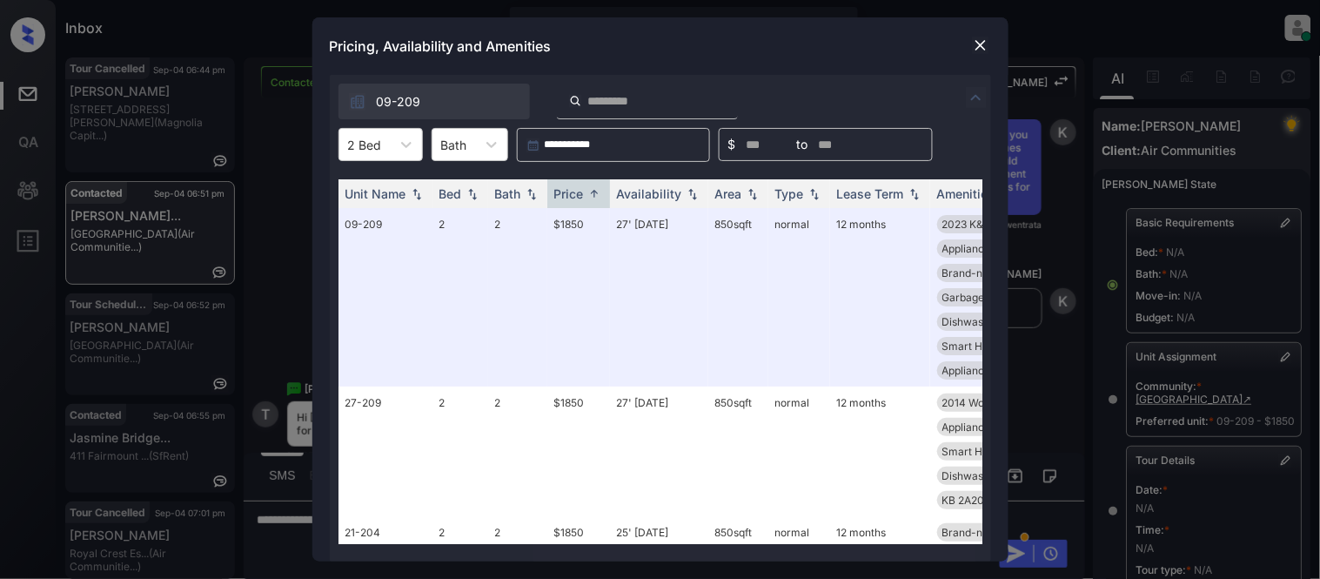
click at [970, 40] on div at bounding box center [980, 45] width 21 height 21
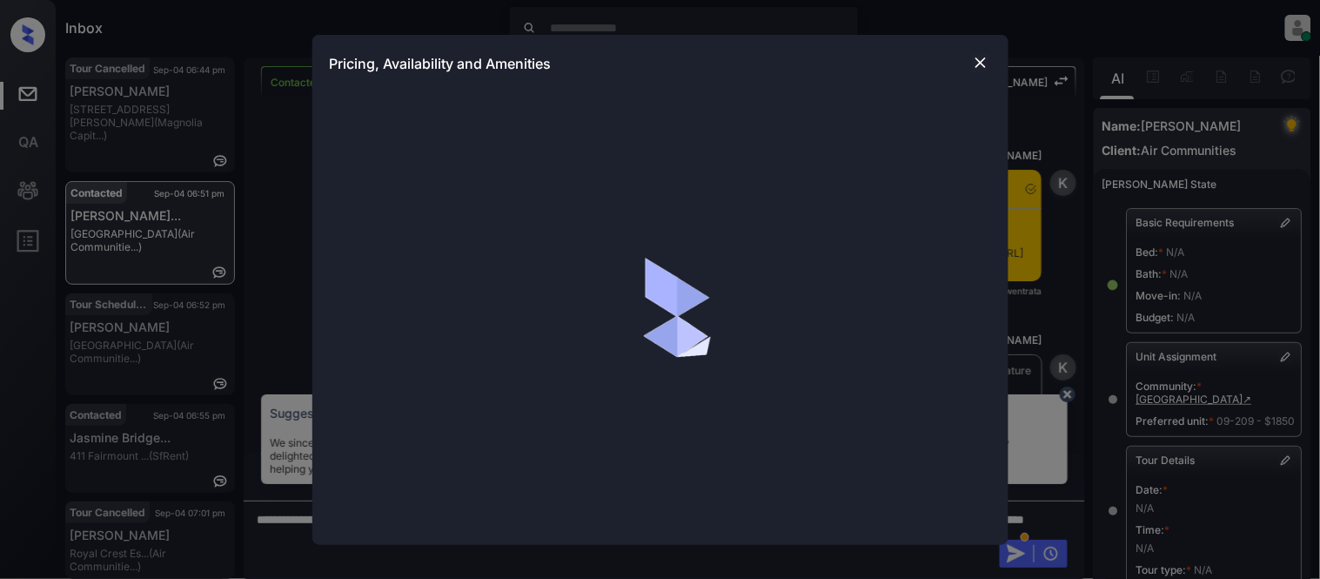
scroll to position [10477, 0]
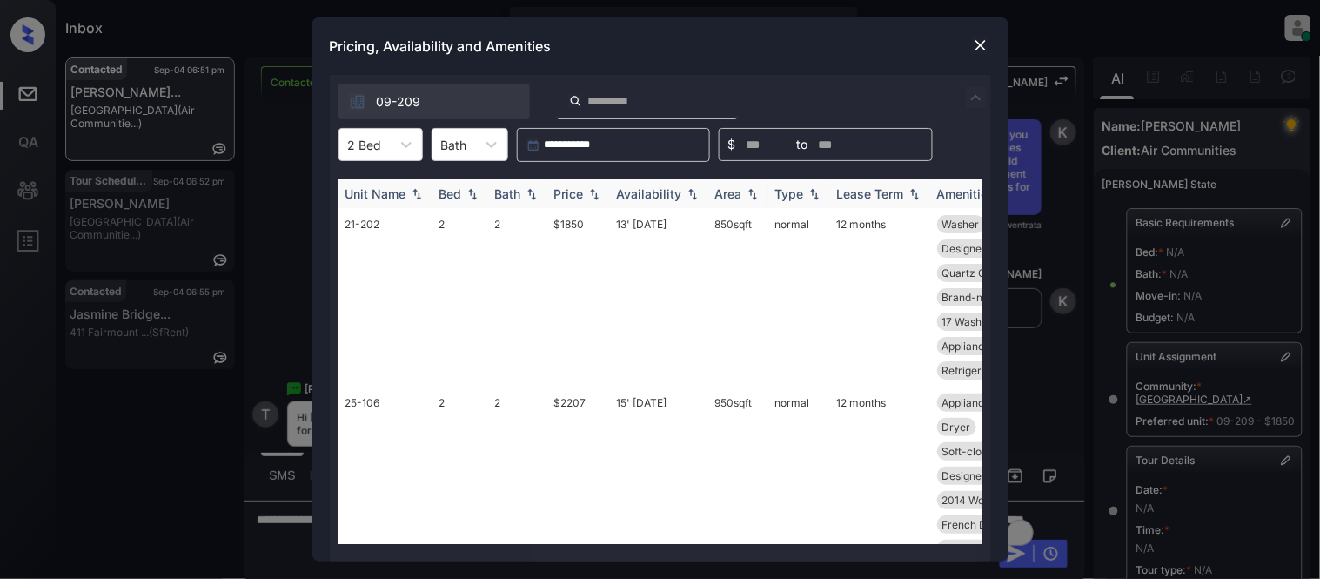
click at [577, 191] on div "Price" at bounding box center [569, 193] width 30 height 15
drag, startPoint x: 729, startPoint y: 232, endPoint x: 763, endPoint y: 232, distance: 33.9
click at [763, 232] on tr "21-202 2 2 $1850 13' Jun 25 850 sqft normal 12 months Washer Appliances Stai...…" at bounding box center [793, 297] width 909 height 178
copy tr "850 sqft"
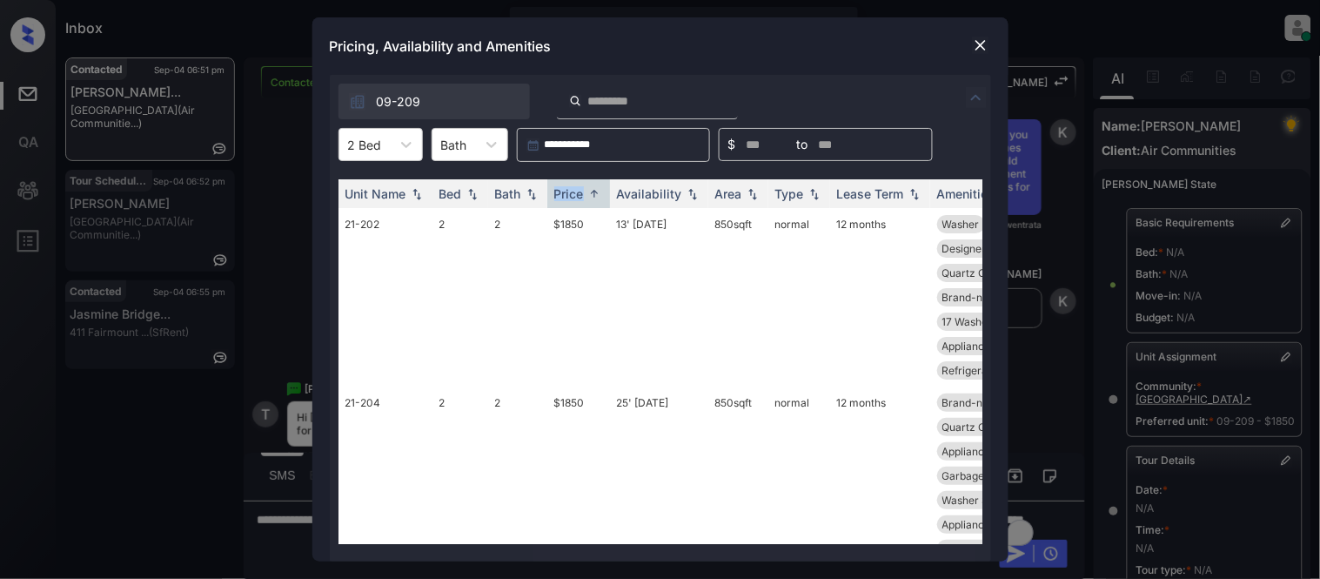
click at [973, 45] on img at bounding box center [980, 45] width 17 height 17
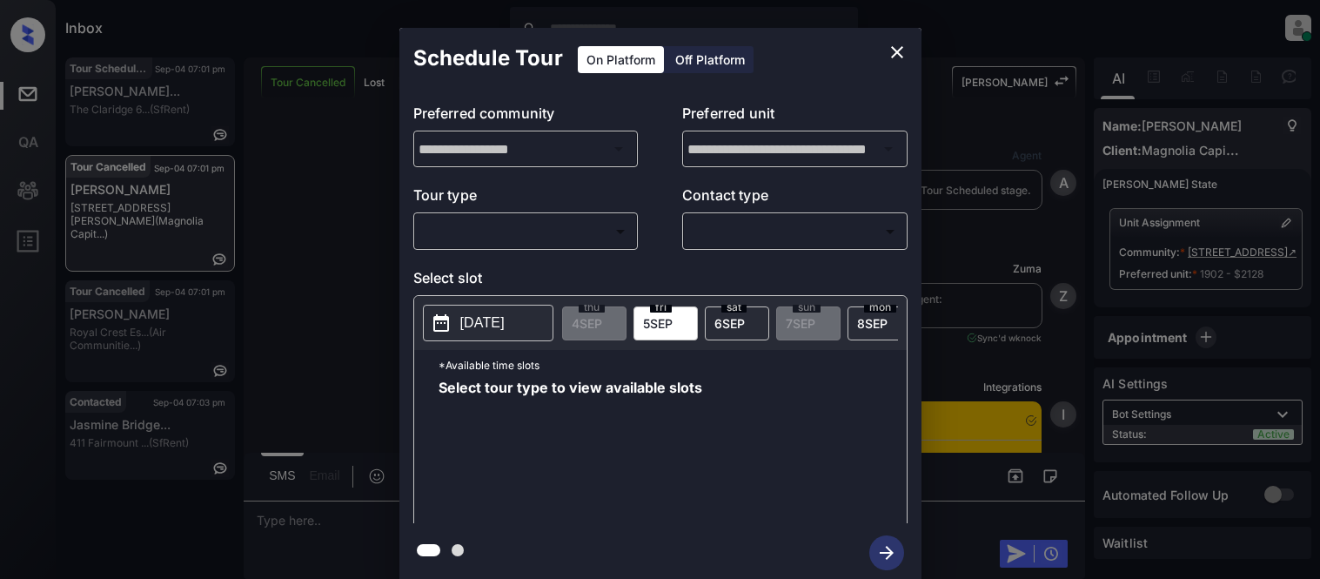
click at [507, 239] on body "Inbox [PERSON_NAME] Cataag Online Set yourself offline Set yourself on break Pr…" at bounding box center [660, 289] width 1320 height 579
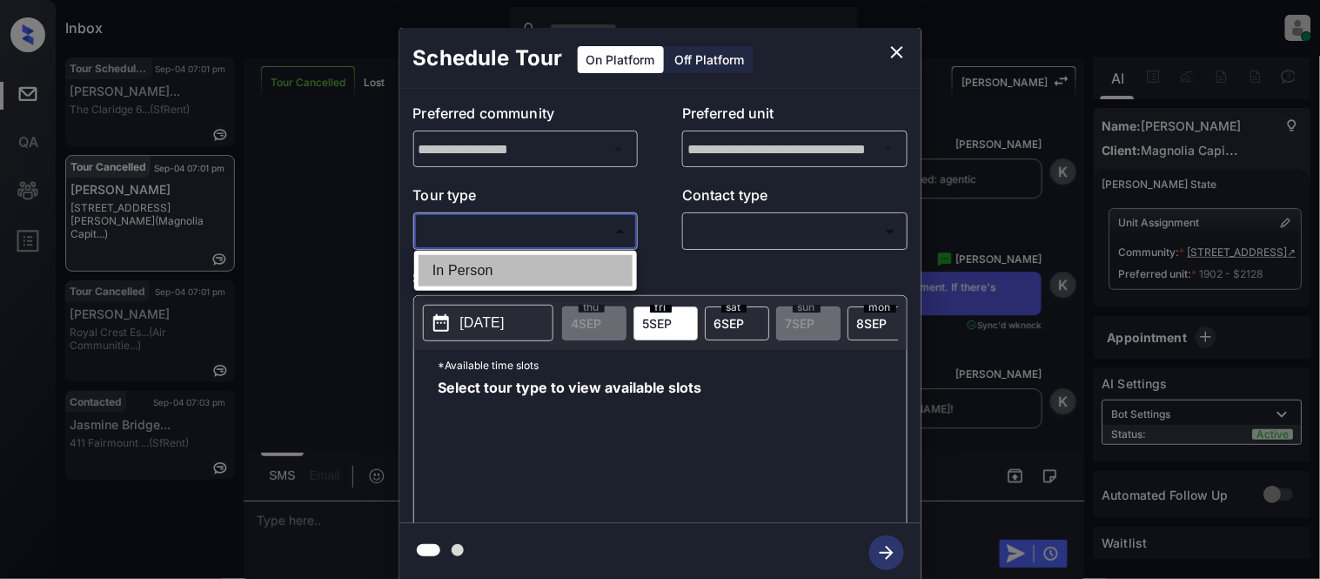
click at [500, 264] on li "In Person" at bounding box center [526, 270] width 214 height 31
type input "********"
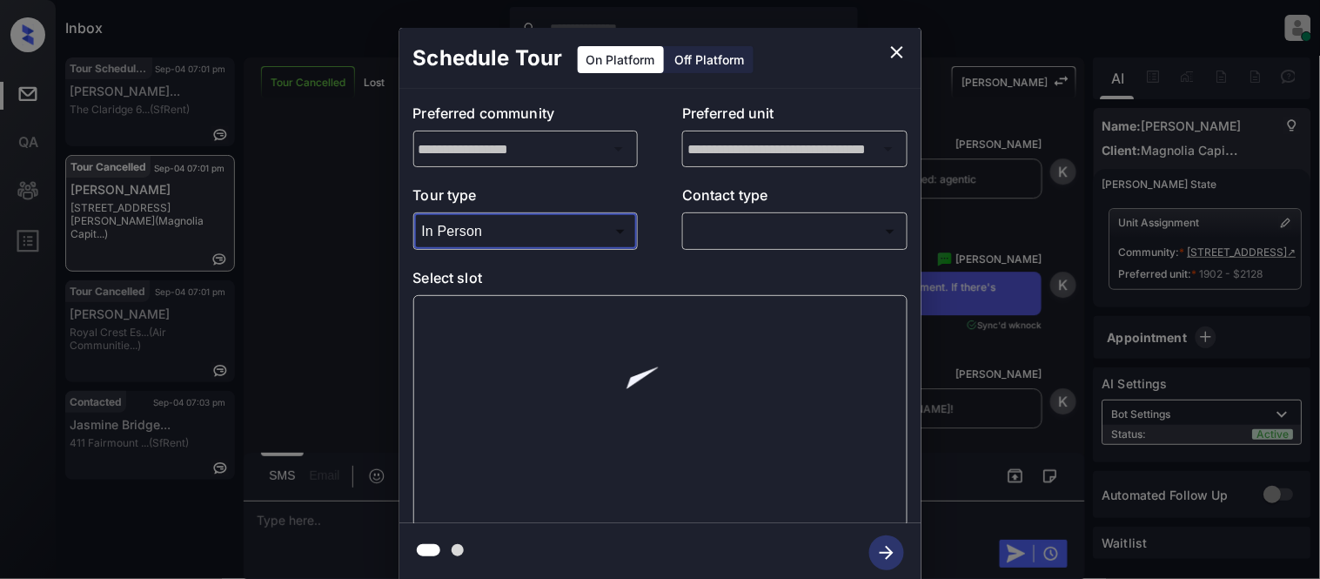
click at [727, 233] on body "Inbox [PERSON_NAME] Cataag Online Set yourself offline Set yourself on break Pr…" at bounding box center [660, 289] width 1320 height 579
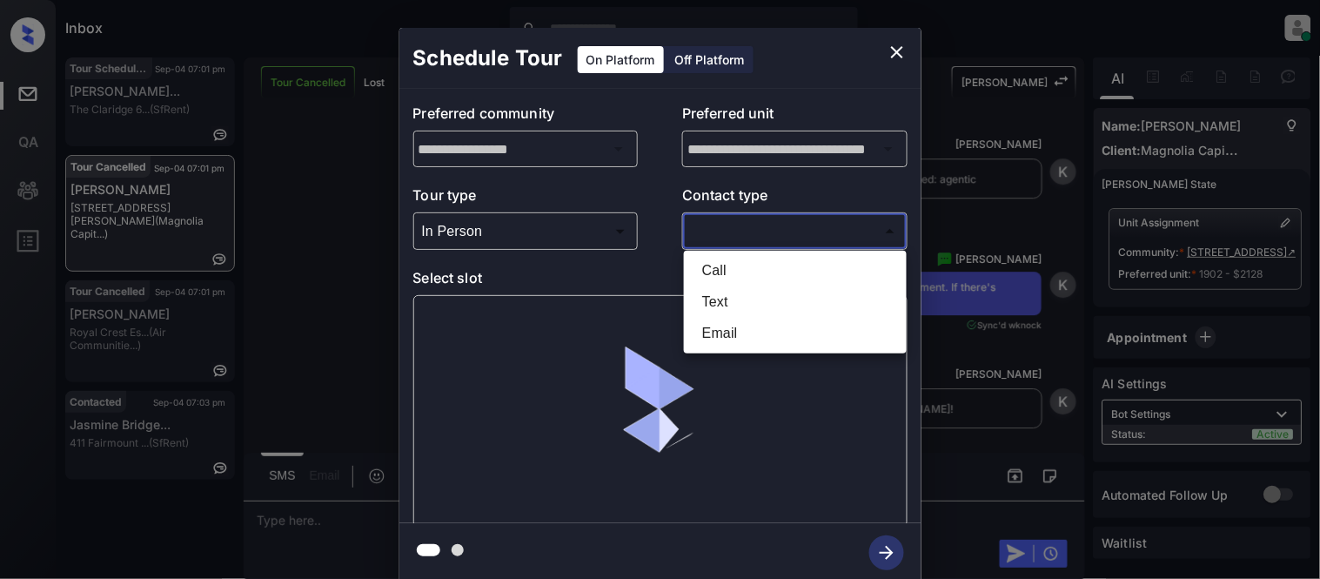
click at [727, 292] on li "Text" at bounding box center [795, 301] width 214 height 31
type input "****"
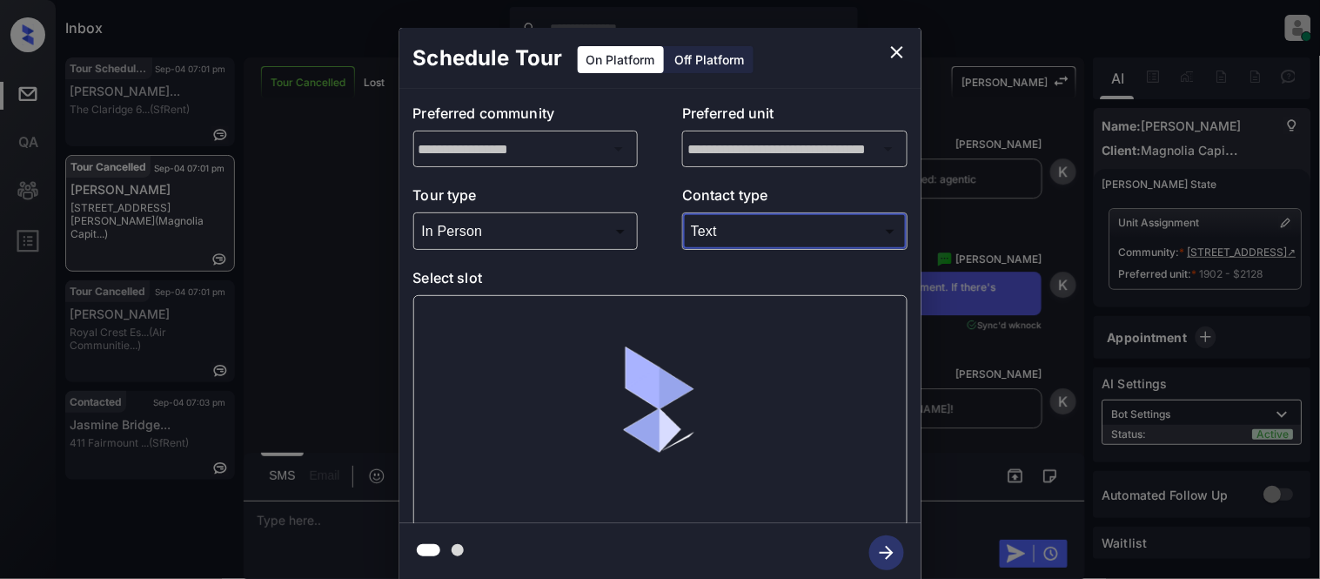
click at [498, 302] on div at bounding box center [660, 411] width 494 height 232
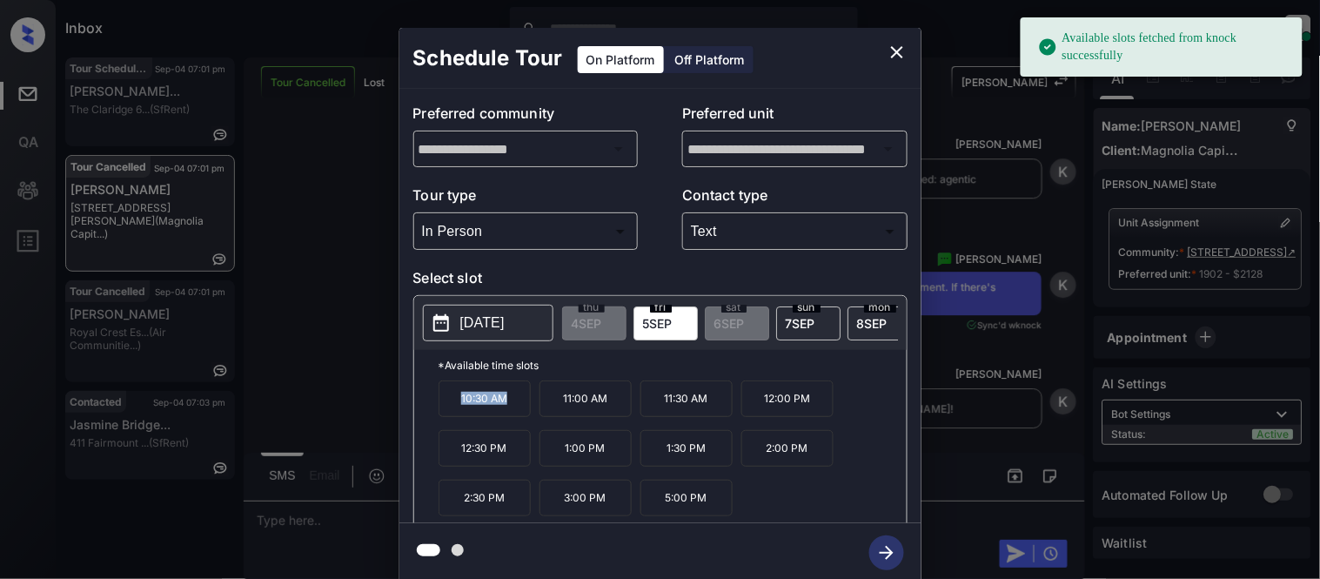
drag, startPoint x: 450, startPoint y: 410, endPoint x: 507, endPoint y: 415, distance: 57.7
click at [507, 415] on p "10:30 AM" at bounding box center [485, 398] width 92 height 37
copy p "10:30 AM"
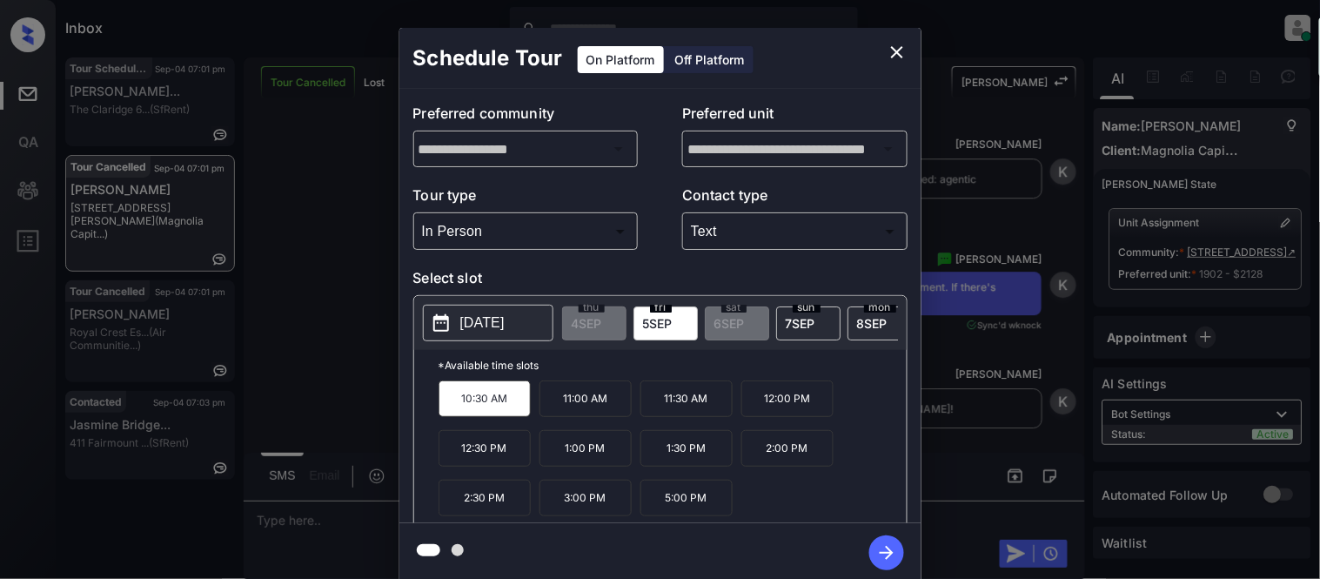
click at [319, 496] on div "**********" at bounding box center [660, 305] width 1320 height 610
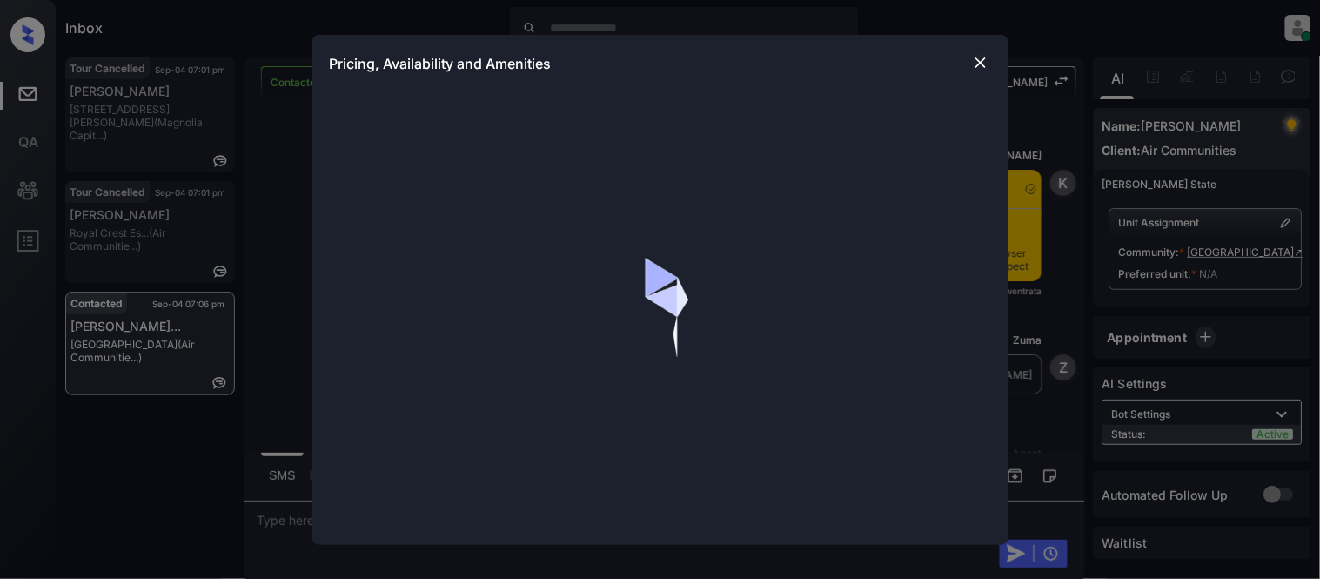
scroll to position [1886, 0]
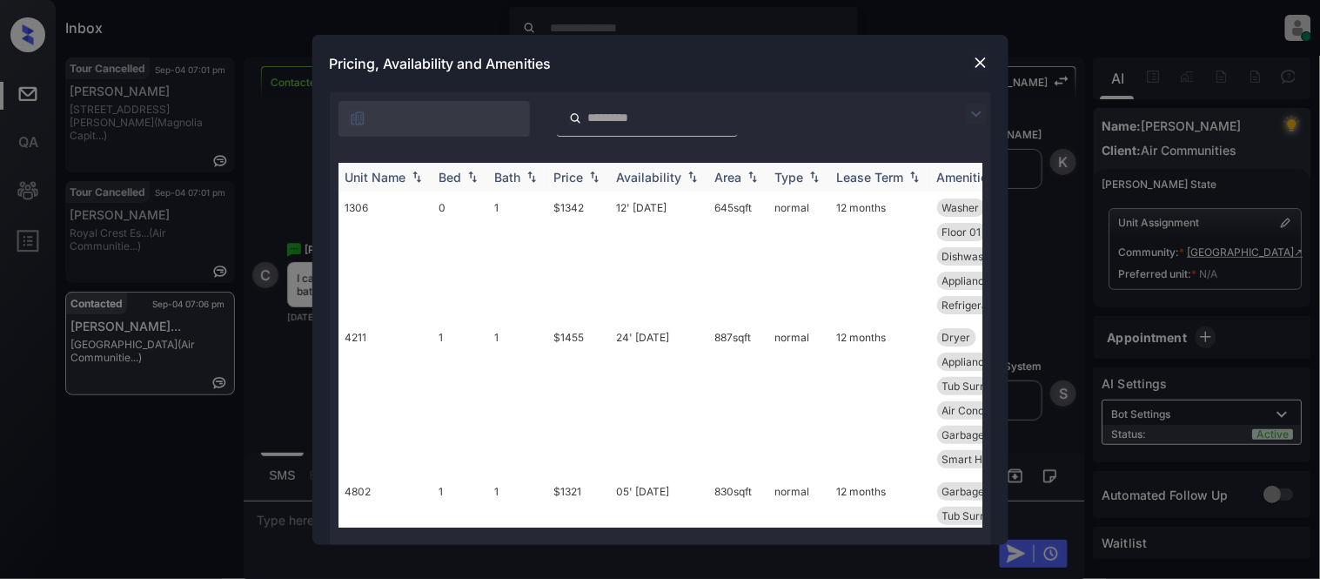
click at [970, 113] on img at bounding box center [976, 114] width 21 height 21
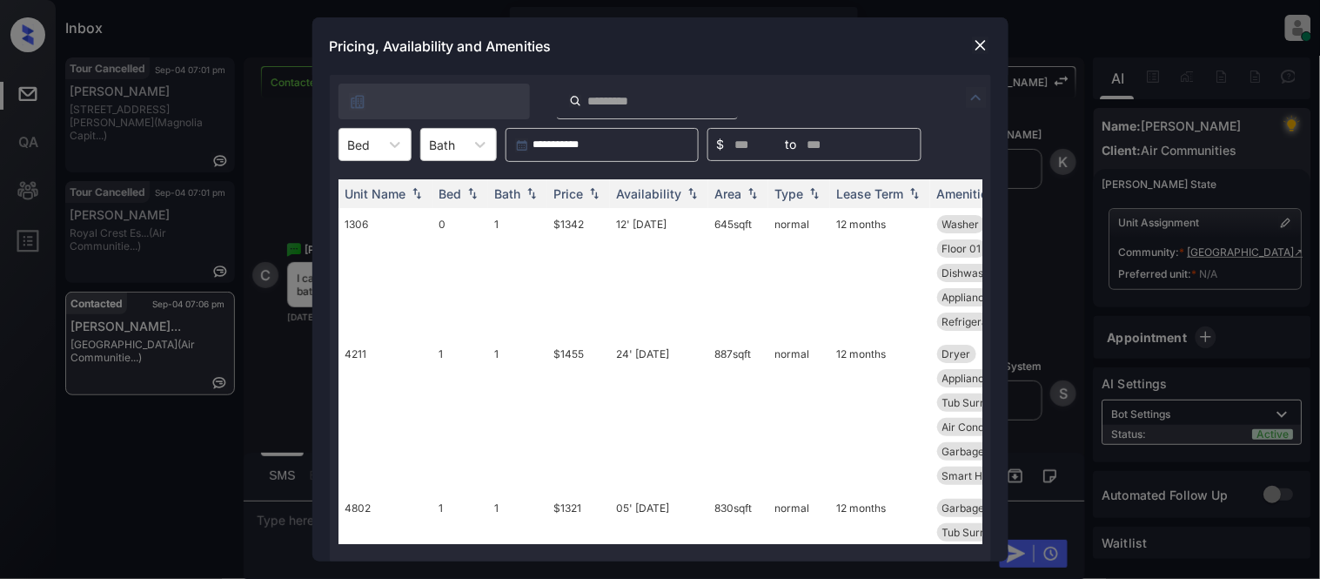
click at [384, 141] on div at bounding box center [394, 144] width 31 height 31
click at [370, 257] on div "2" at bounding box center [375, 249] width 73 height 31
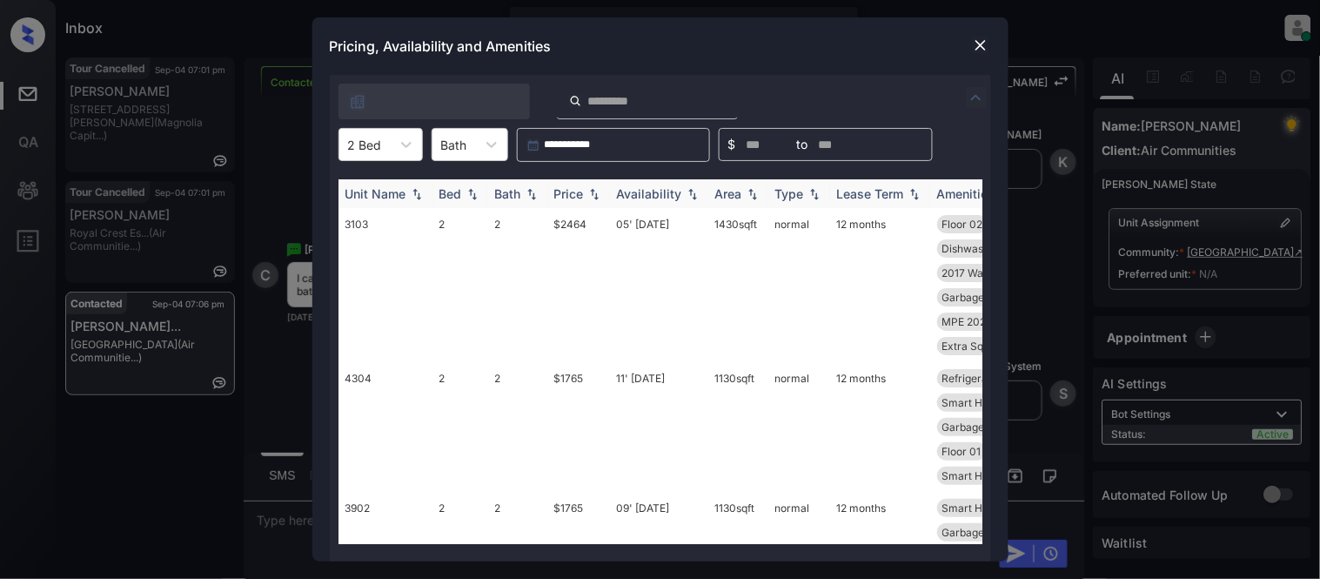
click at [586, 191] on img at bounding box center [594, 194] width 17 height 12
click at [581, 227] on td "$1438" at bounding box center [578, 285] width 63 height 154
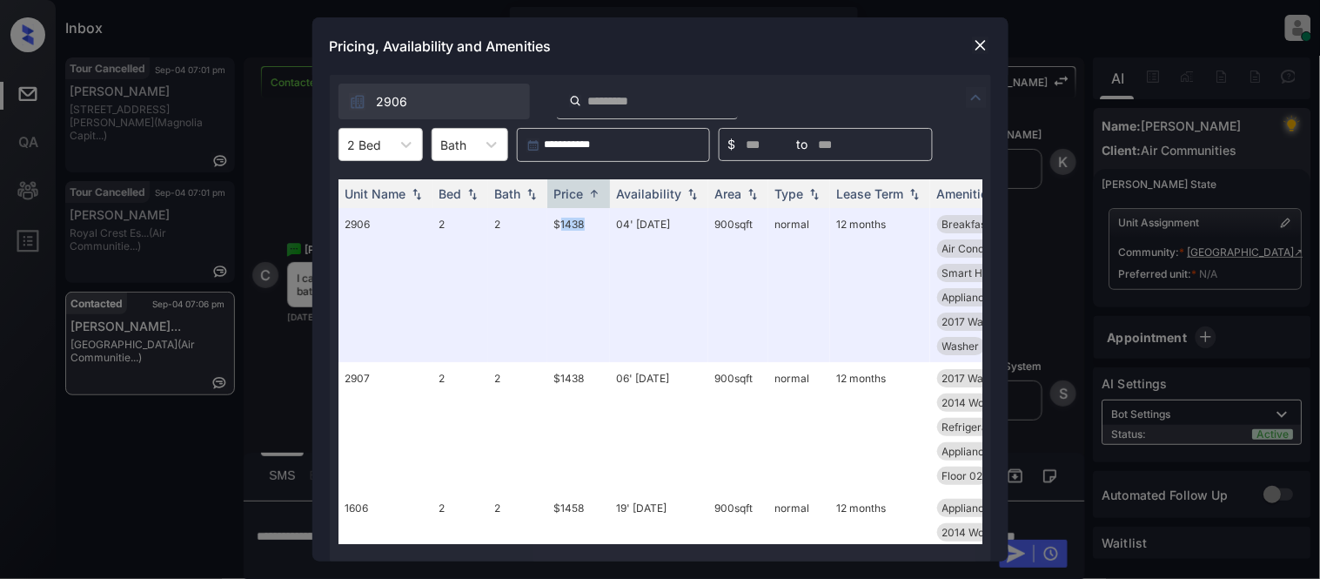
click at [982, 42] on img at bounding box center [980, 45] width 17 height 17
